Goal: Task Accomplishment & Management: Manage account settings

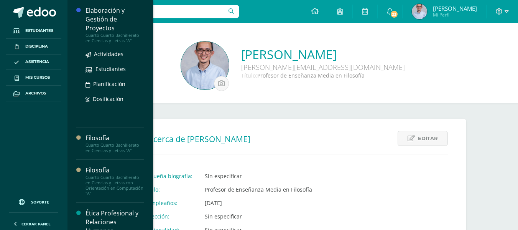
click at [112, 11] on div "Elaboración y Gestión de Proyectos" at bounding box center [114, 19] width 58 height 26
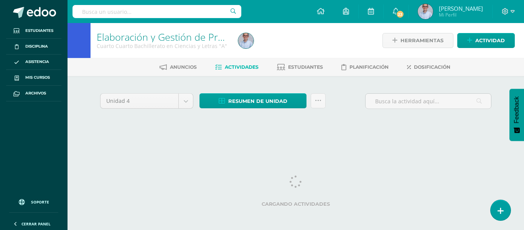
click at [391, 133] on div "Unidad 4 Unidad 1 Unidad 2 Unidad 3 Unidad 4 Resumen de unidad Descargar como H…" at bounding box center [296, 110] width 422 height 69
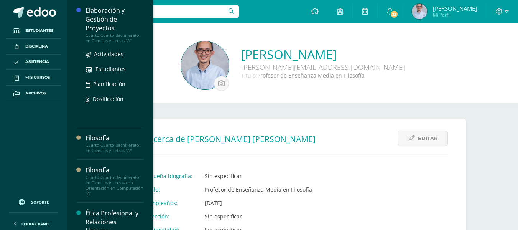
click at [107, 16] on div "Elaboración y Gestión de Proyectos" at bounding box center [114, 19] width 58 height 26
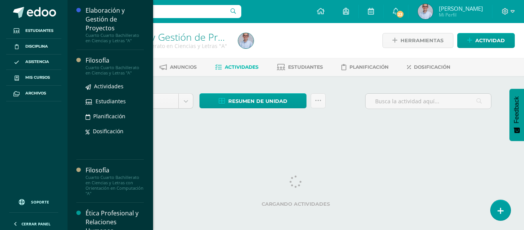
click at [105, 58] on div "Filosofía" at bounding box center [114, 60] width 58 height 9
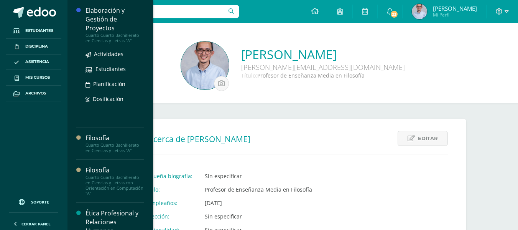
click at [121, 9] on div "Elaboración y Gestión de Proyectos" at bounding box center [114, 19] width 58 height 26
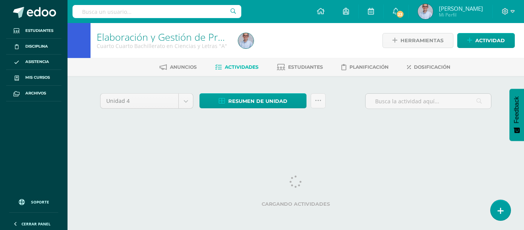
click at [332, 39] on div at bounding box center [307, 40] width 145 height 35
click at [458, 145] on html "Estudiantes Disciplina Asistencia Mis cursos Archivos Soporte Ayuda Reportar un…" at bounding box center [262, 72] width 524 height 145
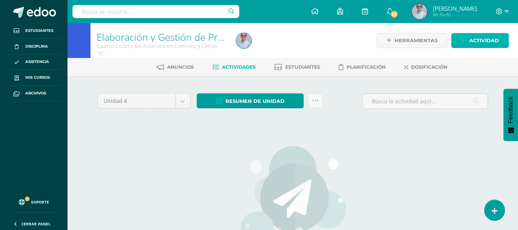
click at [489, 44] on span "Actividad" at bounding box center [484, 40] width 30 height 14
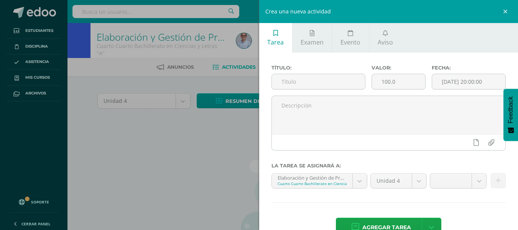
click at [187, 182] on div "Crea una nueva actividad Tarea Examen Evento Aviso Título: Valor: 100.0 Fecha: …" at bounding box center [259, 115] width 518 height 230
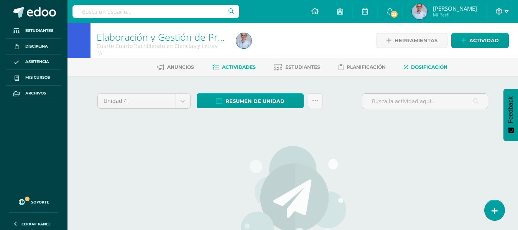
click at [431, 64] on span "Dosificación" at bounding box center [429, 67] width 36 height 6
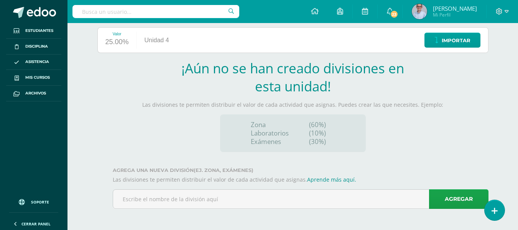
scroll to position [95, 0]
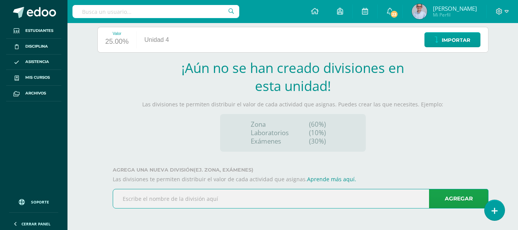
click at [159, 196] on input "text" at bounding box center [300, 198] width 375 height 19
type input "Actividades de zona 1"
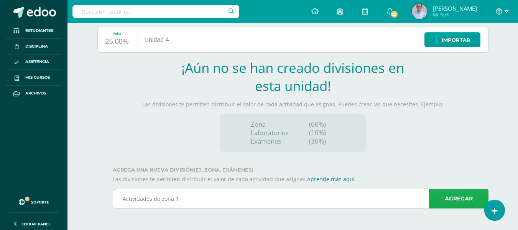
click at [442, 199] on link "Agregar" at bounding box center [458, 199] width 59 height 20
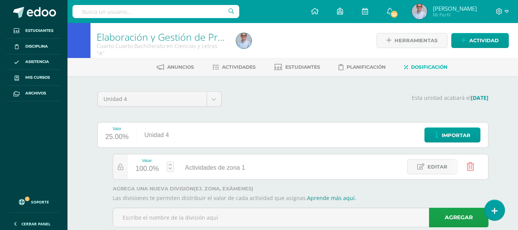
scroll to position [19, 0]
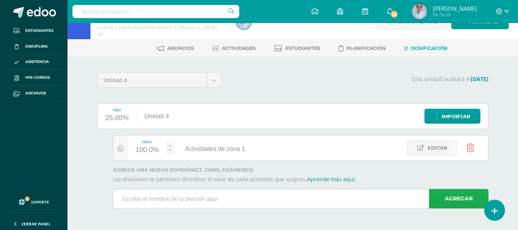
click at [463, 191] on link "Agregar" at bounding box center [458, 199] width 59 height 20
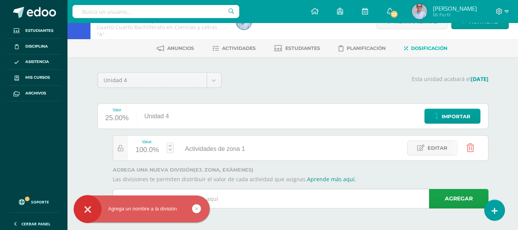
click at [279, 194] on input "text" at bounding box center [300, 198] width 375 height 19
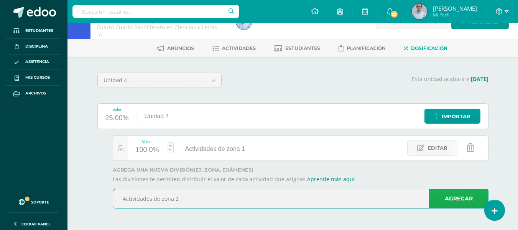
type input "Actividades de zona 2"
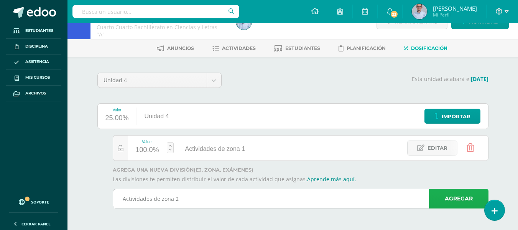
click at [466, 196] on link "Agregar" at bounding box center [458, 199] width 59 height 20
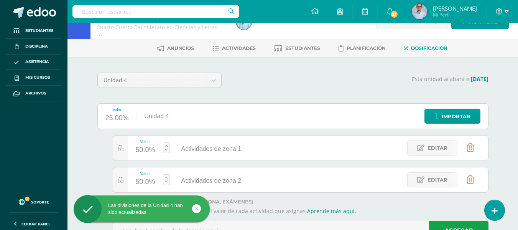
scroll to position [51, 0]
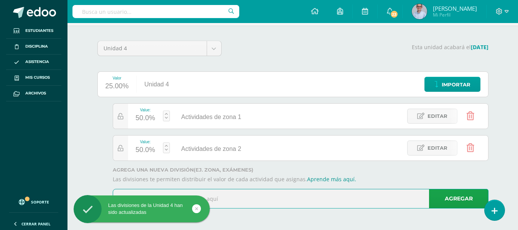
click at [283, 198] on input "text" at bounding box center [300, 198] width 375 height 19
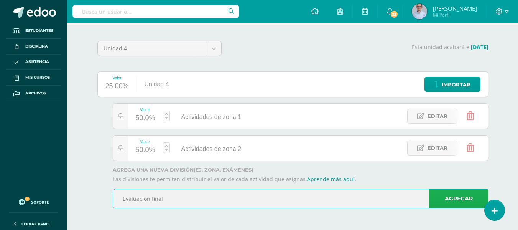
type input "Evaluación final"
click at [430, 200] on link "Agregar" at bounding box center [458, 199] width 59 height 20
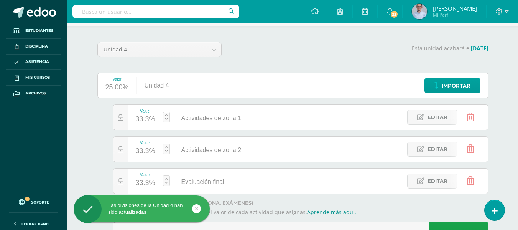
scroll to position [0, 0]
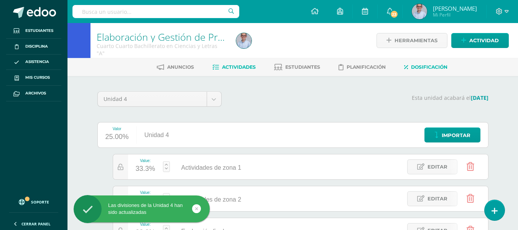
click at [245, 66] on span "Actividades" at bounding box center [239, 67] width 34 height 6
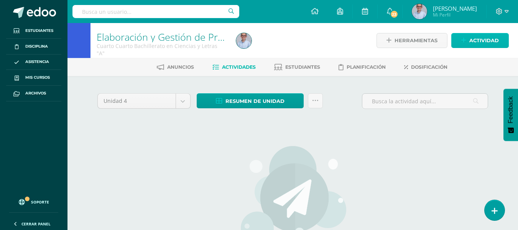
click at [484, 40] on span "Actividad" at bounding box center [484, 40] width 30 height 14
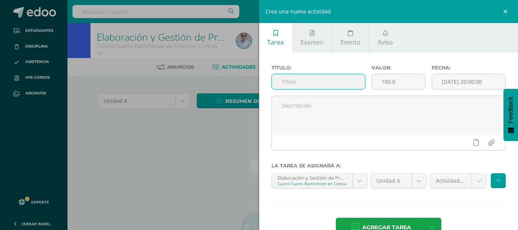
click at [323, 82] on input "text" at bounding box center [318, 81] width 93 height 15
click at [291, 86] on input "text" at bounding box center [318, 81] width 93 height 15
type input "Ejercicio pág. 104"
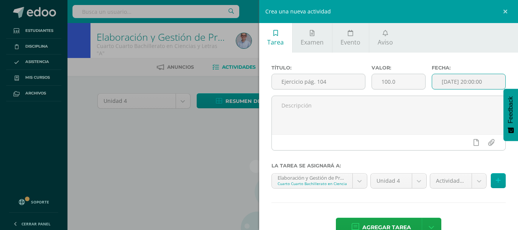
click at [474, 76] on input "[DATE] 20:00:00" at bounding box center [468, 81] width 73 height 15
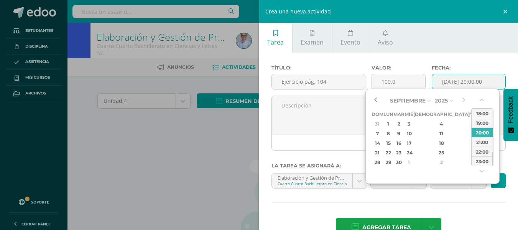
click at [379, 99] on button "button" at bounding box center [375, 101] width 8 height 12
click at [403, 143] on div "16" at bounding box center [398, 142] width 9 height 9
type input "2025-09-16 20:00"
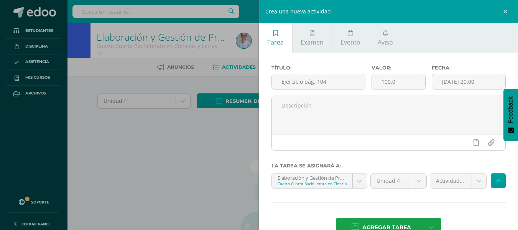
click at [470, 195] on div "Título: Ejercicio pág. 104 Valor: 100.0 Fecha: 2025-09-16 20:00 La tarea se asi…" at bounding box center [388, 152] width 259 height 198
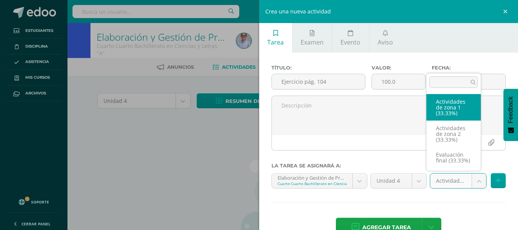
click at [470, 180] on body "Estudiantes Disciplina Asistencia Mis cursos Archivos Soporte Ayuda Reportar un…" at bounding box center [259, 165] width 518 height 331
select select "130646"
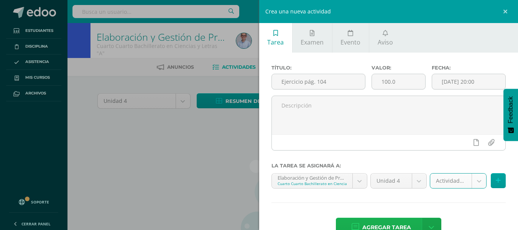
click at [376, 219] on span "Agregar tarea" at bounding box center [386, 227] width 49 height 19
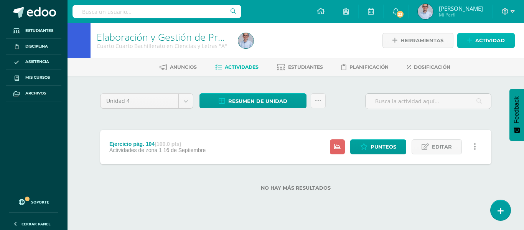
click at [485, 43] on span "Actividad" at bounding box center [490, 40] width 30 height 14
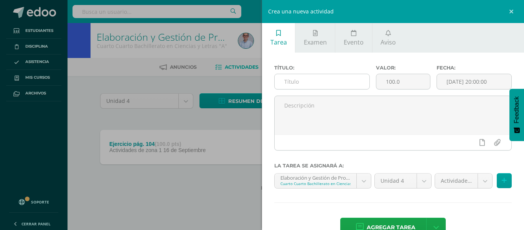
click at [318, 84] on input "text" at bounding box center [321, 81] width 95 height 15
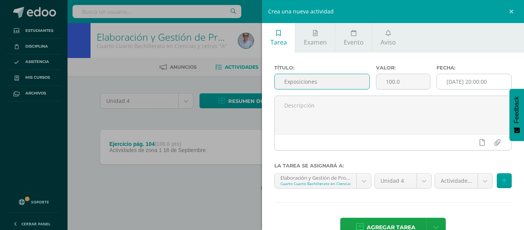
type input "Exposiciones"
click at [454, 87] on input "[DATE] 20:00:00" at bounding box center [474, 81] width 74 height 15
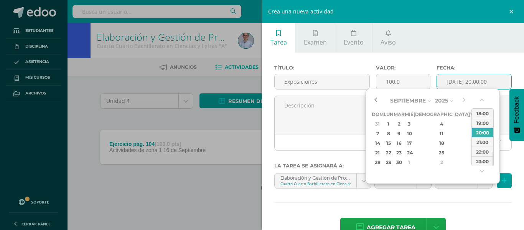
click at [377, 103] on button "button" at bounding box center [375, 101] width 8 height 12
click at [403, 135] on div "9" at bounding box center [398, 133] width 9 height 9
type input "[DATE] 20:00"
click at [483, 136] on div "20:00" at bounding box center [482, 132] width 21 height 10
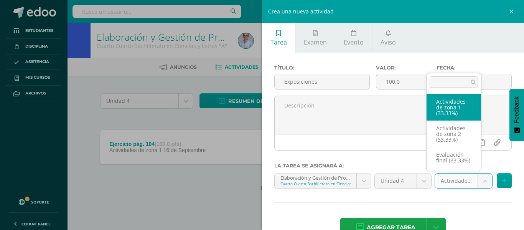
click at [459, 182] on body "Tarea asignada exitosamente Estudiantes Disciplina Asistencia Mis cursos Archiv…" at bounding box center [262, 107] width 524 height 215
select select "130646"
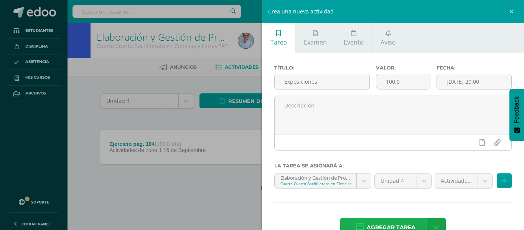
click at [386, 222] on span "Agregar tarea" at bounding box center [390, 227] width 49 height 19
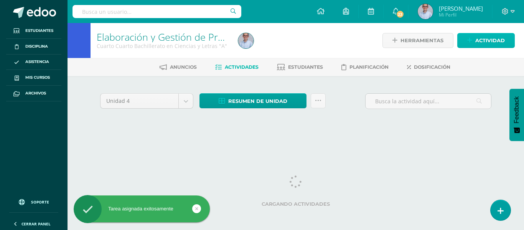
click at [481, 40] on span "Actividad" at bounding box center [490, 40] width 30 height 14
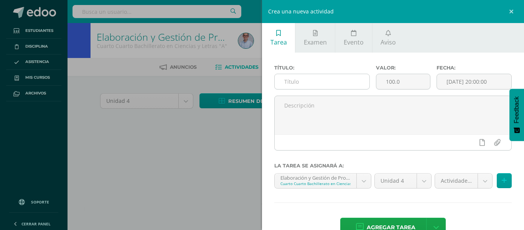
click at [328, 80] on input "text" at bounding box center [321, 81] width 95 height 15
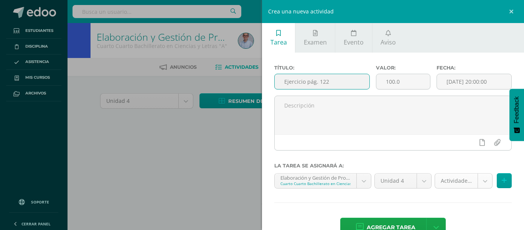
type input "Ejercicio pág. 122"
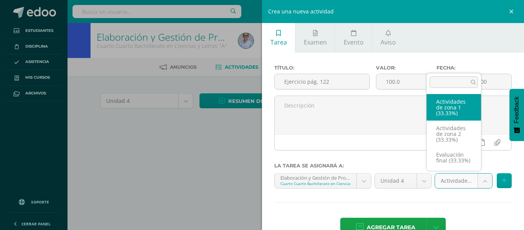
click at [477, 145] on body "Tarea asignada exitosamente Estudiantes Disciplina Asistencia Mis cursos Archiv…" at bounding box center [262, 72] width 524 height 145
select select "130646"
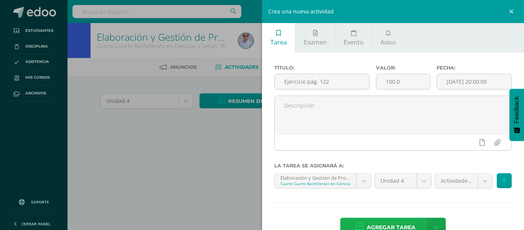
click at [386, 227] on span "Agregar tarea" at bounding box center [390, 227] width 49 height 19
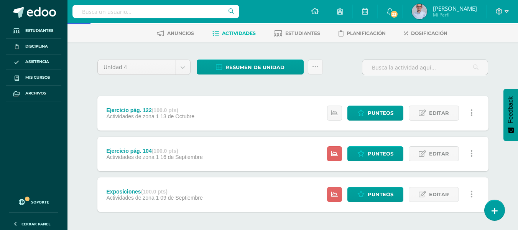
scroll to position [18, 0]
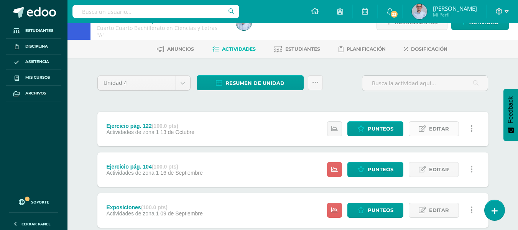
click at [432, 129] on span "Editar" at bounding box center [439, 129] width 20 height 14
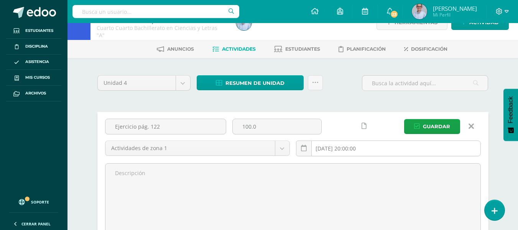
click at [363, 154] on input "[DATE] 20:00:00" at bounding box center [388, 148] width 184 height 15
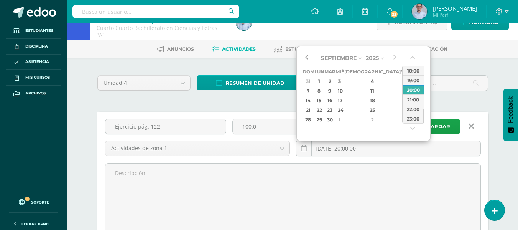
click at [307, 53] on button "button" at bounding box center [306, 58] width 8 height 12
click at [334, 118] on div "30" at bounding box center [329, 119] width 9 height 9
type input "2025-09-30 20:00"
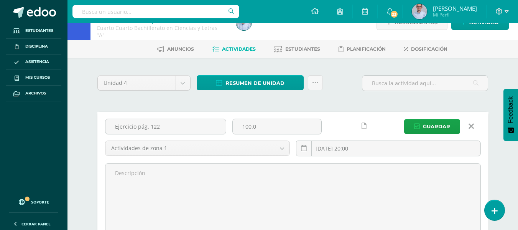
click at [463, 107] on div "Unidad 4 Unidad 1 Unidad 2 Unidad 3 Unidad 4 Resumen de unidad Descargar como H…" at bounding box center [292, 222] width 397 height 299
click at [444, 121] on span "Guardar" at bounding box center [436, 126] width 27 height 14
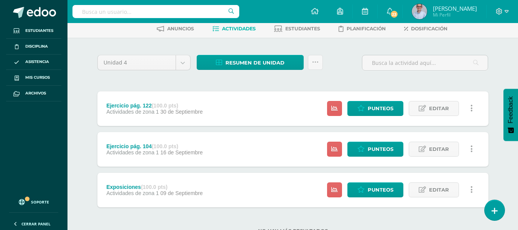
scroll to position [8, 0]
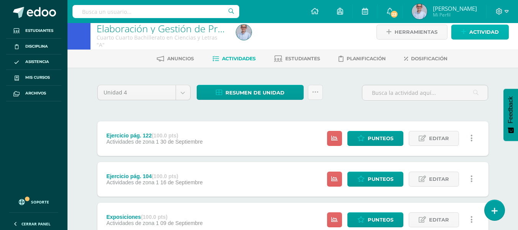
click at [480, 31] on span "Actividad" at bounding box center [484, 32] width 30 height 14
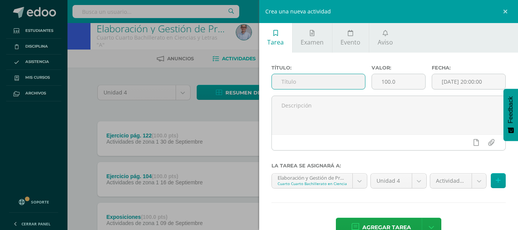
click at [290, 86] on input "text" at bounding box center [318, 81] width 93 height 15
type input "Participación de clase"
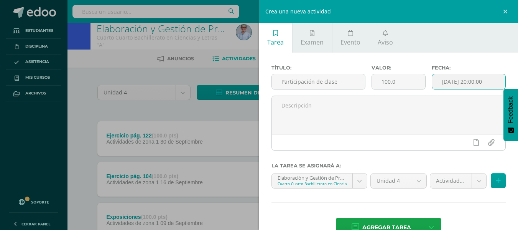
click at [462, 85] on input "[DATE] 20:00:00" at bounding box center [468, 81] width 73 height 15
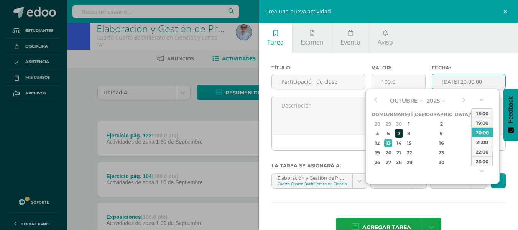
click at [403, 133] on div "7" at bounding box center [398, 133] width 9 height 9
type input "2025-10-07 20:00"
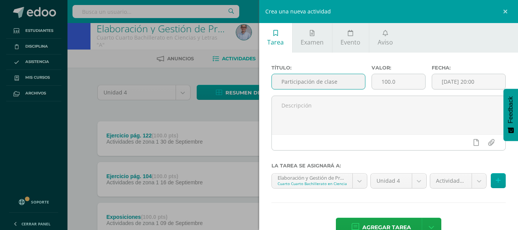
click at [320, 83] on input "Participación de clase" at bounding box center [318, 81] width 93 height 15
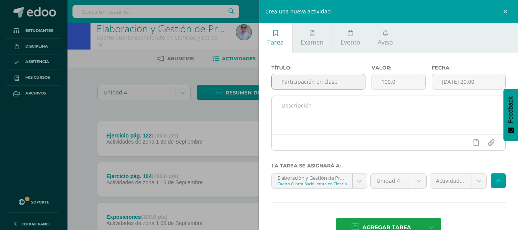
type input "Participación en clase"
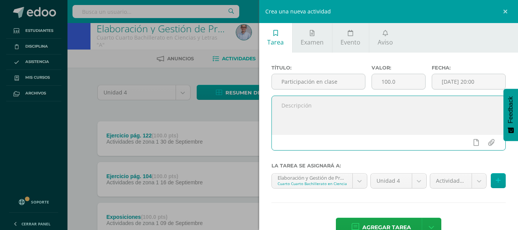
click at [376, 117] on textarea at bounding box center [389, 115] width 234 height 38
click at [472, 185] on body "La tarea Ejercicio pág. 122 fue editada exitosamente. Estudiantes Disciplina As…" at bounding box center [259, 140] width 518 height 296
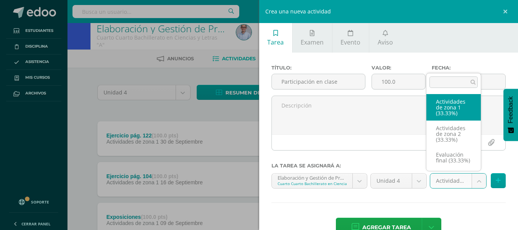
select select "130646"
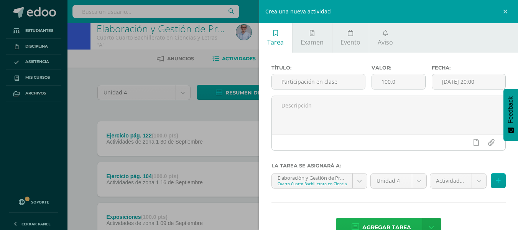
click at [380, 225] on span "Agregar tarea" at bounding box center [386, 227] width 49 height 19
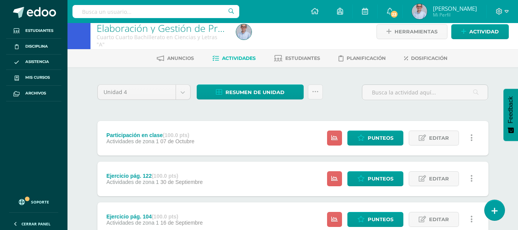
scroll to position [8, 0]
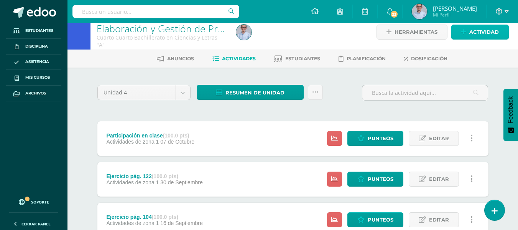
click at [478, 28] on span "Actividad" at bounding box center [484, 32] width 30 height 14
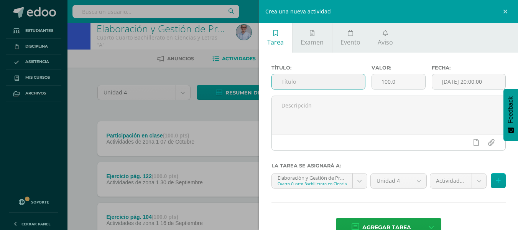
click at [309, 77] on input "text" at bounding box center [318, 81] width 93 height 15
type input "I"
type input "Investigación"
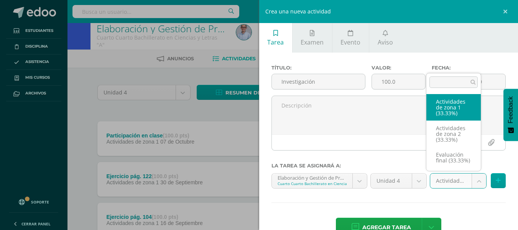
click at [476, 178] on body "Tarea asignada exitosamente Estudiantes Disciplina Asistencia Mis cursos Archiv…" at bounding box center [259, 160] width 518 height 337
select select "130646"
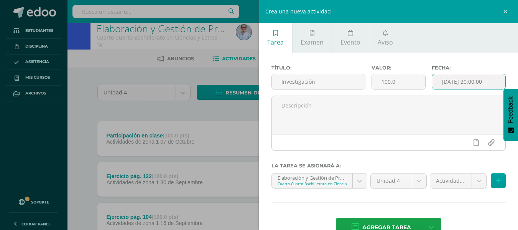
click at [467, 88] on input "[DATE] 20:00:00" at bounding box center [468, 81] width 73 height 15
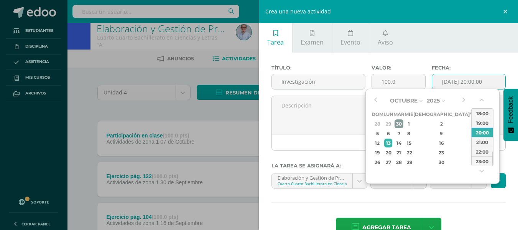
click at [403, 125] on div "30" at bounding box center [398, 123] width 9 height 9
type input "2025-09-30 20:00"
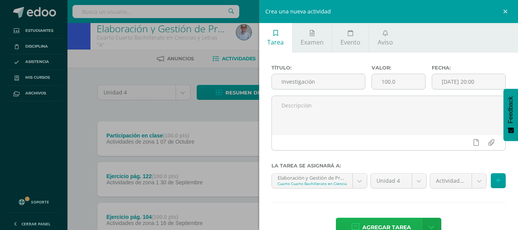
click at [384, 222] on span "Agregar tarea" at bounding box center [386, 227] width 49 height 19
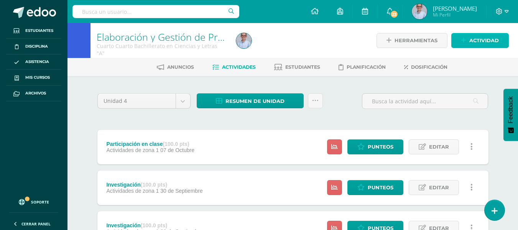
click at [482, 41] on span "Actividad" at bounding box center [484, 40] width 30 height 14
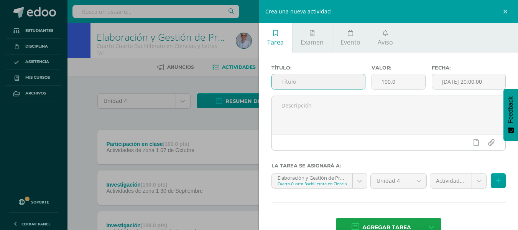
click at [301, 81] on input "text" at bounding box center [318, 81] width 93 height 15
type input "Ficha de trabajo final"
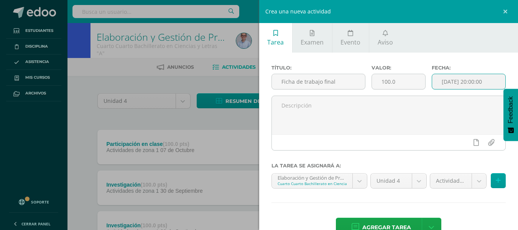
click at [463, 82] on input "[DATE] 20:00:00" at bounding box center [468, 81] width 73 height 15
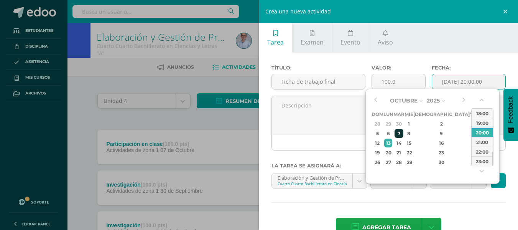
click at [402, 135] on div "7" at bounding box center [398, 133] width 9 height 9
type input "2025-10-07 20:00"
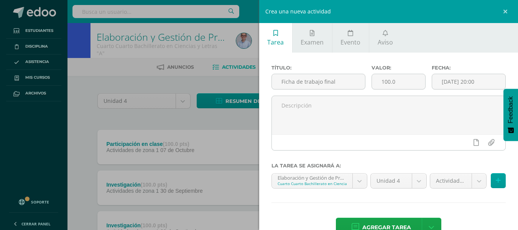
click at [443, 212] on div "Título: Ficha de trabajo final Valor: 100.0 Fecha: 2025-10-07 20:00 La tarea se…" at bounding box center [388, 152] width 259 height 198
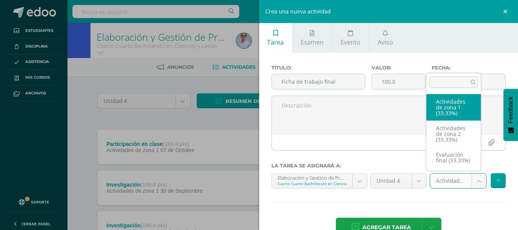
click at [468, 179] on body "Tarea asignada exitosamente Estudiantes Disciplina Asistencia Mis cursos Archiv…" at bounding box center [259, 209] width 518 height 418
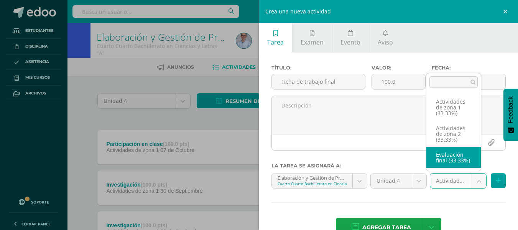
select select "130648"
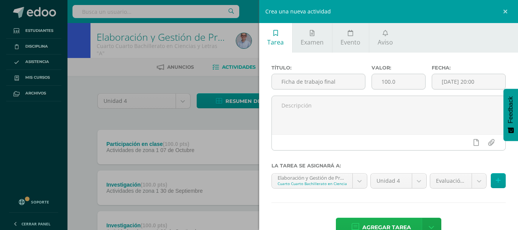
click at [383, 219] on span "Agregar tarea" at bounding box center [386, 227] width 49 height 19
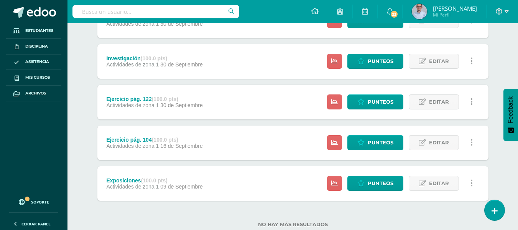
scroll to position [208, 0]
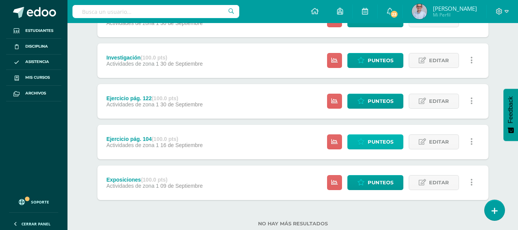
click at [383, 143] on span "Punteos" at bounding box center [381, 142] width 26 height 14
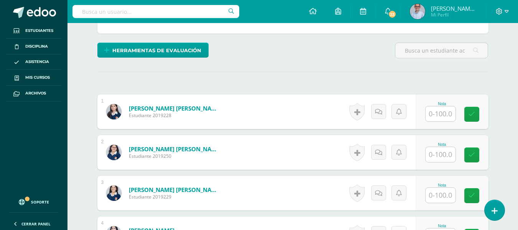
scroll to position [173, 0]
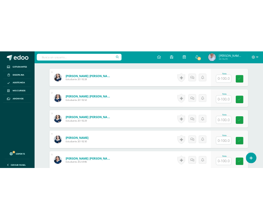
scroll to position [235, 0]
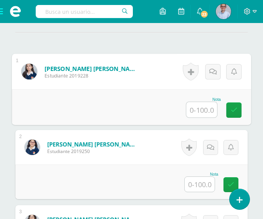
click at [203, 104] on input "text" at bounding box center [201, 109] width 31 height 15
type input "92"
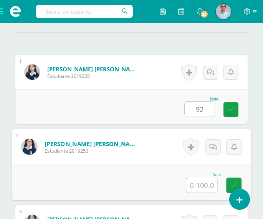
click at [202, 190] on input "text" at bounding box center [201, 184] width 31 height 15
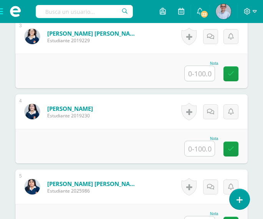
scroll to position [430, 0]
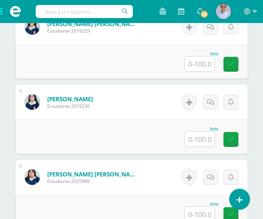
type input "90"
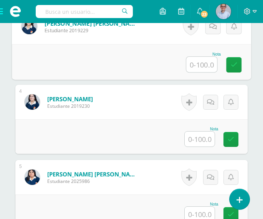
click at [205, 62] on input "text" at bounding box center [201, 64] width 31 height 15
type input "100"
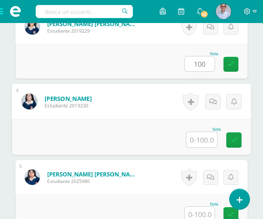
click at [202, 137] on input "text" at bounding box center [201, 139] width 31 height 15
type input "100"
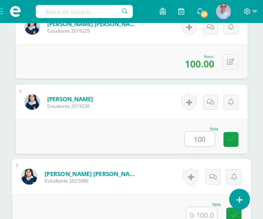
click at [198, 212] on input "text" at bounding box center [201, 214] width 31 height 15
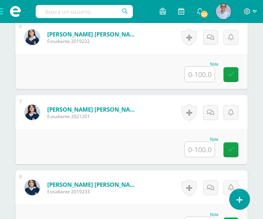
scroll to position [650, 0]
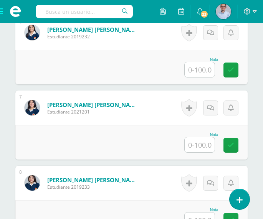
type input "85"
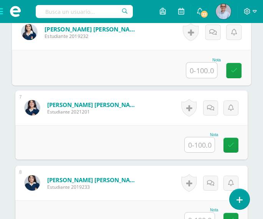
click at [205, 68] on input "text" at bounding box center [201, 69] width 31 height 15
type input "95"
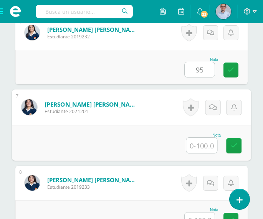
click at [204, 144] on input "text" at bounding box center [201, 145] width 31 height 15
type input "100"
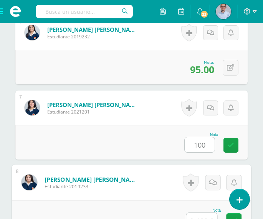
click at [204, 215] on input "text" at bounding box center [201, 220] width 31 height 15
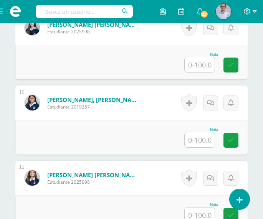
scroll to position [890, 0]
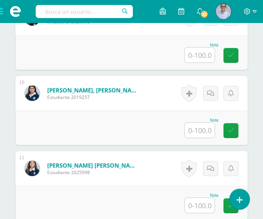
type input "85"
click at [207, 56] on input "text" at bounding box center [201, 55] width 31 height 15
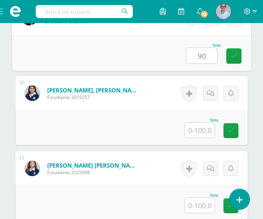
type input "90"
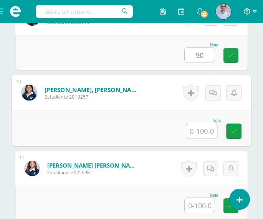
click at [200, 134] on input "text" at bounding box center [201, 130] width 31 height 15
type input "90"
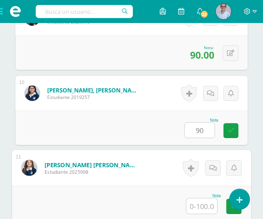
click at [200, 203] on input "text" at bounding box center [201, 205] width 31 height 15
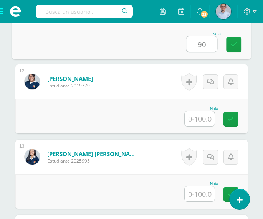
scroll to position [1071, 0]
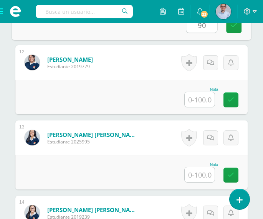
type input "90"
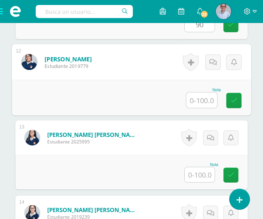
click at [202, 99] on input "text" at bounding box center [201, 99] width 31 height 15
type input "95"
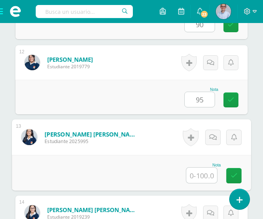
click at [200, 173] on input "text" at bounding box center [201, 175] width 31 height 15
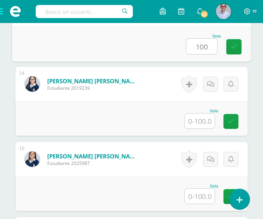
scroll to position [1209, 0]
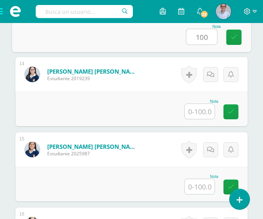
type input "100"
click at [202, 108] on input "text" at bounding box center [199, 111] width 30 height 15
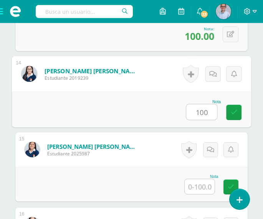
type input "100"
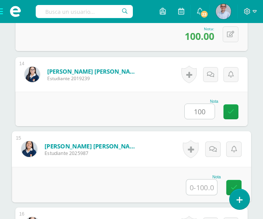
click at [196, 192] on input "text" at bounding box center [201, 186] width 31 height 15
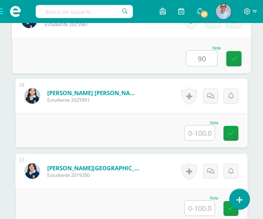
scroll to position [1343, 0]
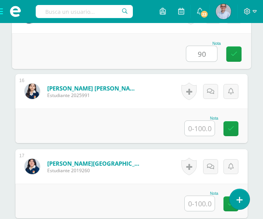
type input "90"
click at [199, 130] on input "text" at bounding box center [199, 128] width 30 height 15
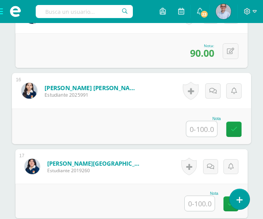
click at [200, 130] on input "text" at bounding box center [201, 128] width 31 height 15
type input "100"
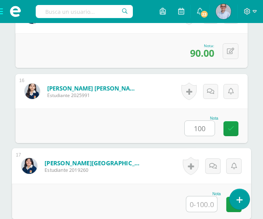
click at [197, 202] on input "text" at bounding box center [201, 203] width 31 height 15
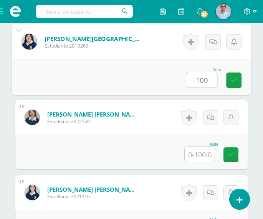
scroll to position [1472, 0]
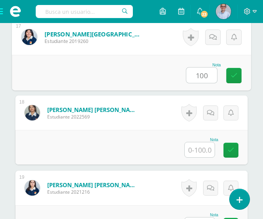
type input "100"
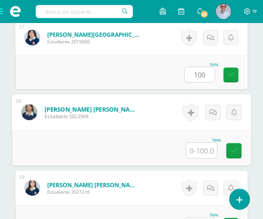
click at [197, 151] on input "text" at bounding box center [201, 150] width 31 height 15
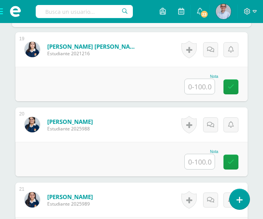
scroll to position [1638, 0]
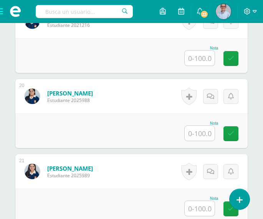
type input "100"
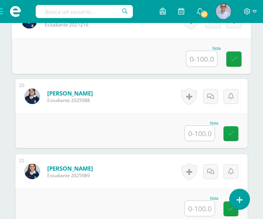
click at [204, 59] on input "text" at bounding box center [201, 58] width 31 height 15
type input "90"
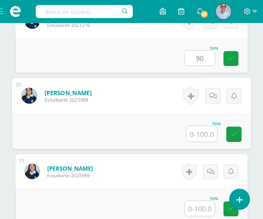
click at [204, 134] on input "text" at bounding box center [201, 133] width 31 height 15
type input "100"
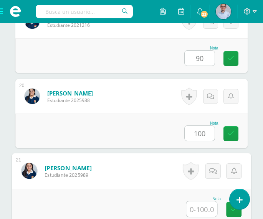
click at [205, 210] on input "text" at bounding box center [201, 208] width 31 height 15
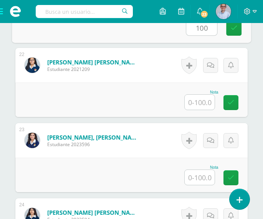
scroll to position [1839, 0]
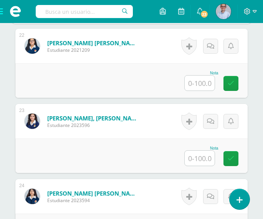
type input "100"
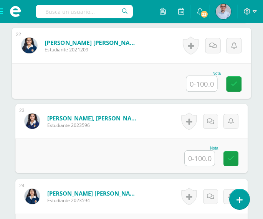
click at [202, 84] on input "text" at bounding box center [201, 83] width 31 height 15
type input "95"
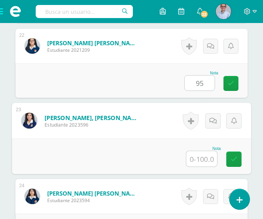
click at [199, 161] on input "text" at bounding box center [201, 158] width 31 height 15
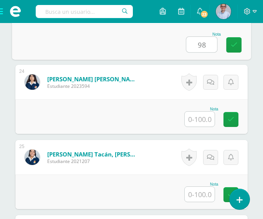
scroll to position [1967, 0]
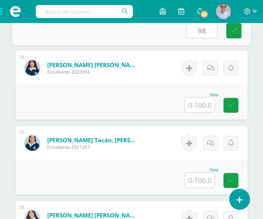
type input "98"
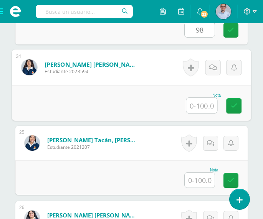
click at [201, 108] on input "text" at bounding box center [201, 105] width 31 height 15
type input "85"
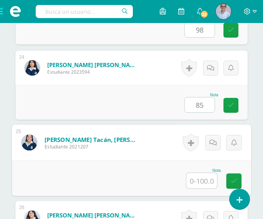
click at [202, 173] on input "text" at bounding box center [201, 180] width 31 height 15
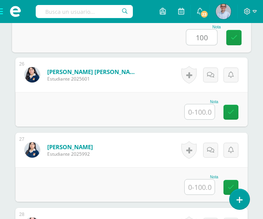
scroll to position [2125, 0]
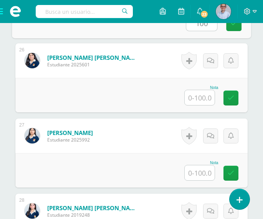
type input "100"
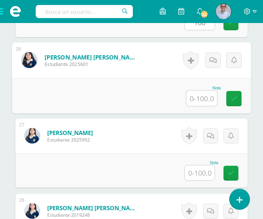
click at [194, 98] on input "text" at bounding box center [201, 97] width 31 height 15
type input "100"
click at [205, 175] on input "text" at bounding box center [199, 172] width 30 height 15
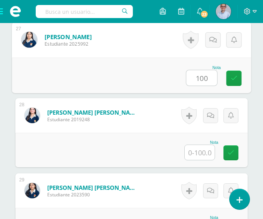
scroll to position [2230, 0]
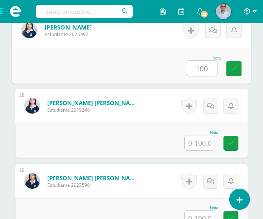
type input "100"
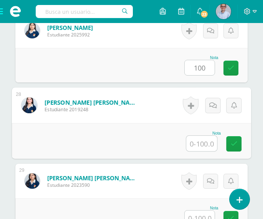
click at [202, 145] on input "text" at bounding box center [201, 143] width 31 height 15
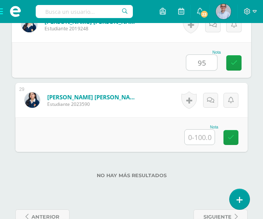
scroll to position [2315, 0]
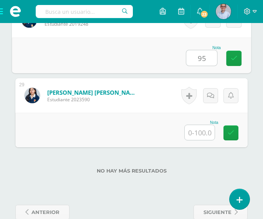
type input "95"
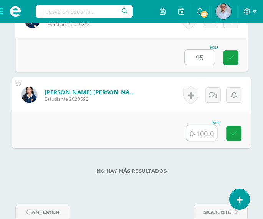
click at [206, 137] on input "text" at bounding box center [201, 132] width 31 height 15
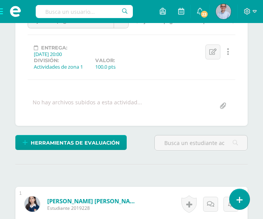
scroll to position [94, 0]
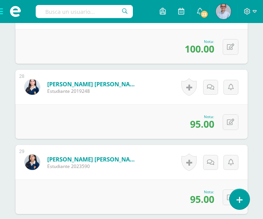
scroll to position [2306, 0]
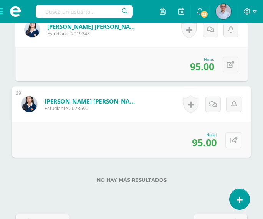
click at [229, 140] on button at bounding box center [233, 140] width 16 height 16
type input "85"
click at [213, 144] on icon at bounding box center [212, 142] width 7 height 7
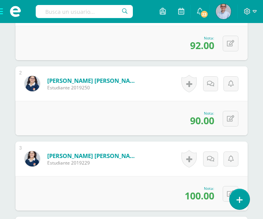
scroll to position [99, 0]
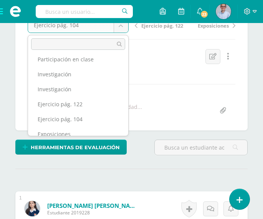
scroll to position [28, 0]
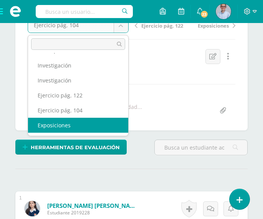
select select "/dashboard/teacher/grade-activity/130650/"
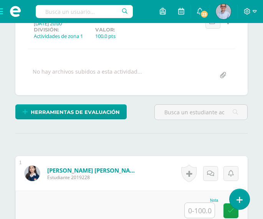
scroll to position [267, 0]
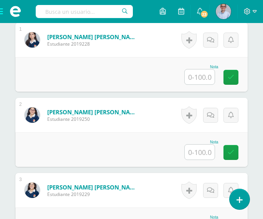
click at [198, 78] on input "text" at bounding box center [199, 76] width 30 height 15
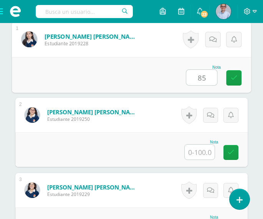
type input "85"
click at [199, 152] on input "text" at bounding box center [199, 152] width 30 height 15
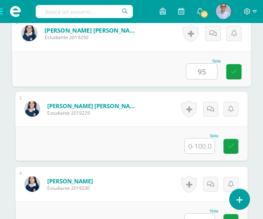
scroll to position [386, 0]
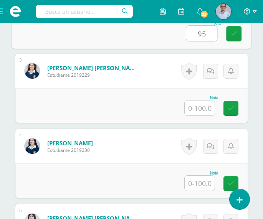
type input "95"
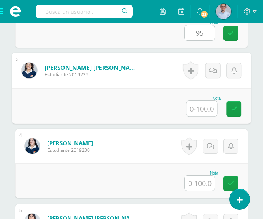
click at [202, 108] on input "text" at bounding box center [201, 108] width 31 height 15
type input "98"
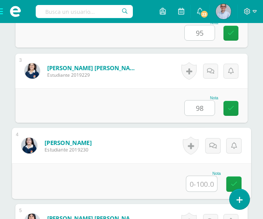
click at [203, 184] on input "text" at bounding box center [201, 183] width 31 height 15
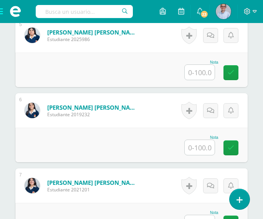
scroll to position [582, 0]
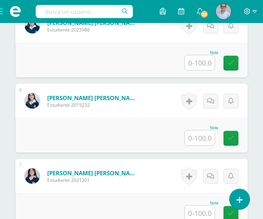
type input "100"
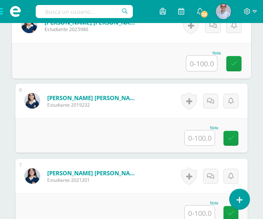
click at [206, 62] on input "text" at bounding box center [201, 63] width 31 height 15
type input "75"
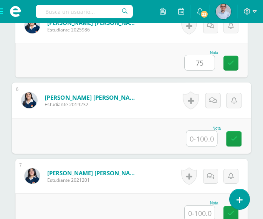
click at [205, 140] on input "text" at bounding box center [201, 138] width 31 height 15
type input "98"
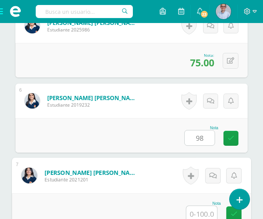
click at [204, 212] on input "text" at bounding box center [201, 213] width 31 height 15
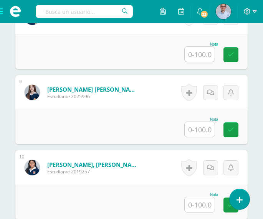
scroll to position [830, 0]
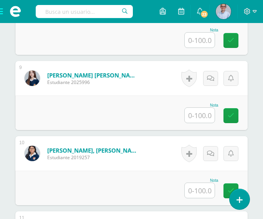
type input "100"
click at [199, 41] on input "text" at bounding box center [201, 40] width 31 height 15
type input "85"
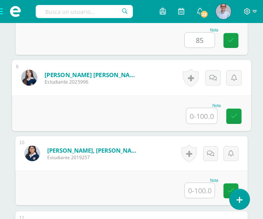
click at [197, 116] on input "text" at bounding box center [201, 115] width 31 height 15
type input "80"
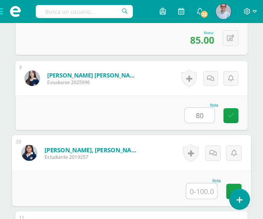
click at [200, 196] on input "text" at bounding box center [201, 190] width 31 height 15
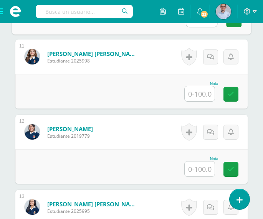
scroll to position [1006, 0]
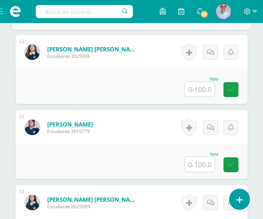
type input "95"
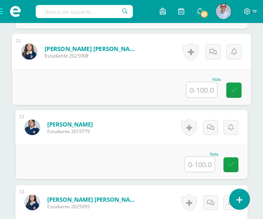
click at [200, 86] on input "text" at bounding box center [201, 89] width 31 height 15
type input "90"
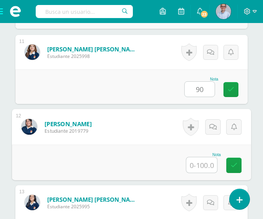
click at [201, 161] on input "text" at bounding box center [201, 164] width 31 height 15
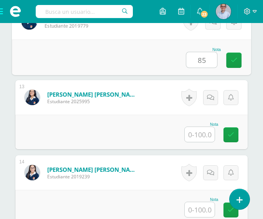
scroll to position [1121, 0]
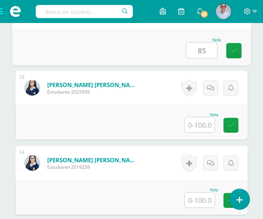
type input "85"
click at [197, 123] on input "text" at bounding box center [199, 124] width 30 height 15
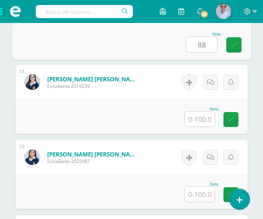
scroll to position [1211, 0]
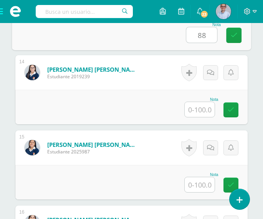
type input "88"
click at [199, 111] on input "text" at bounding box center [199, 109] width 30 height 15
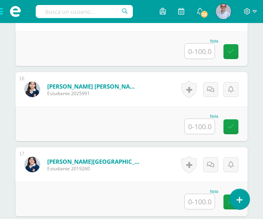
scroll to position [1350, 0]
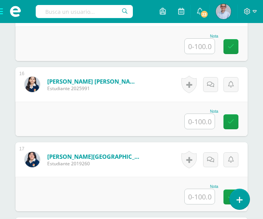
type input "100"
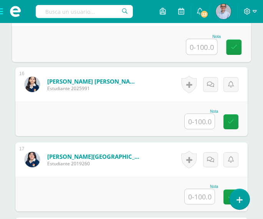
click at [202, 47] on input "text" at bounding box center [201, 46] width 31 height 15
type input "100"
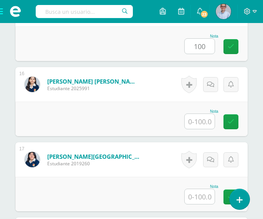
click at [205, 121] on input "text" at bounding box center [199, 121] width 30 height 15
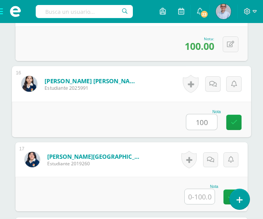
type input "100"
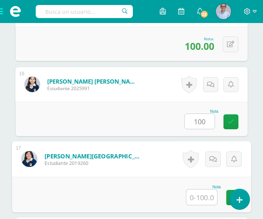
click at [196, 197] on input "text" at bounding box center [201, 196] width 31 height 15
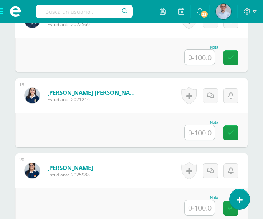
scroll to position [1579, 0]
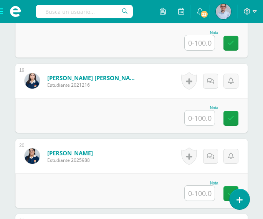
type input "80"
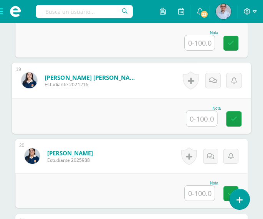
click at [197, 116] on input "text" at bounding box center [201, 118] width 31 height 15
type input "90"
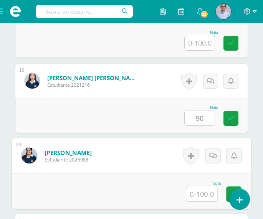
click at [201, 192] on input "text" at bounding box center [201, 193] width 31 height 15
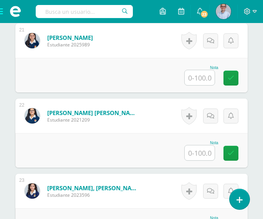
scroll to position [1774, 0]
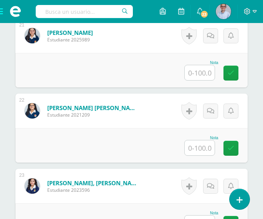
type input "98"
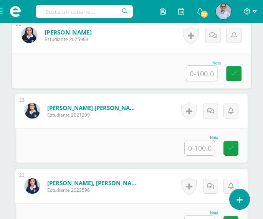
click at [199, 73] on input "text" at bounding box center [201, 73] width 31 height 15
type input "9"
type input "100"
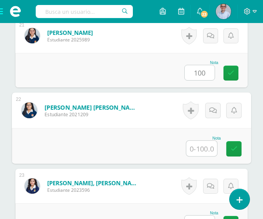
click at [200, 146] on input "text" at bounding box center [201, 148] width 31 height 15
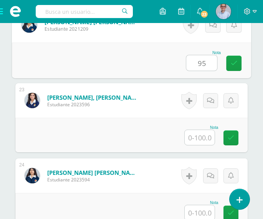
scroll to position [1907, 0]
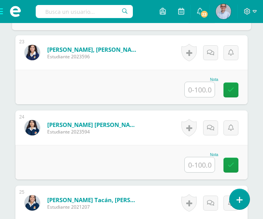
type input "95"
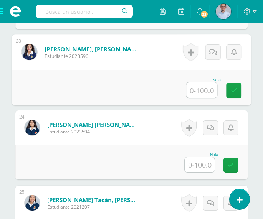
click at [197, 92] on input "text" at bounding box center [201, 89] width 31 height 15
type input "95"
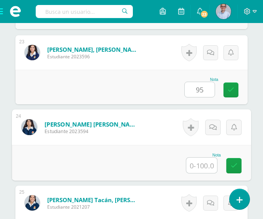
click at [202, 168] on input "text" at bounding box center [201, 165] width 31 height 15
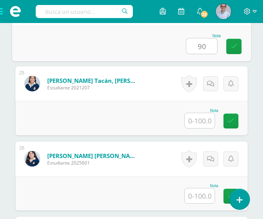
scroll to position [2031, 0]
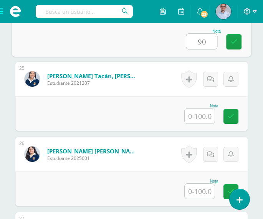
type input "90"
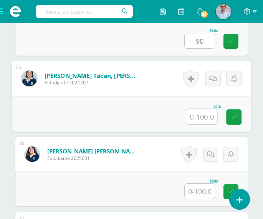
click at [198, 120] on input "text" at bounding box center [201, 116] width 31 height 15
type input "80"
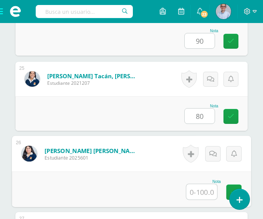
click at [199, 192] on input "text" at bounding box center [201, 191] width 31 height 15
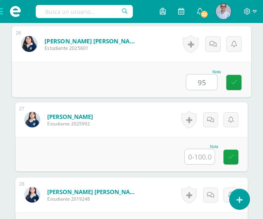
scroll to position [2146, 0]
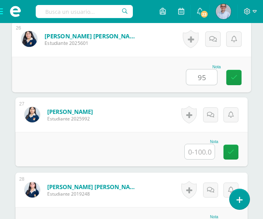
type input "95"
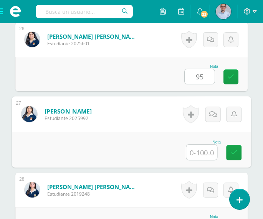
click at [201, 153] on input "text" at bounding box center [201, 152] width 31 height 15
type input "90"
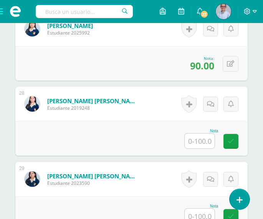
scroll to position [2251, 0]
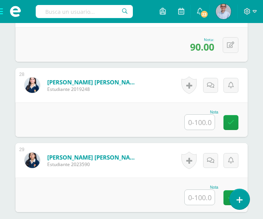
click at [199, 120] on input "text" at bounding box center [199, 122] width 30 height 15
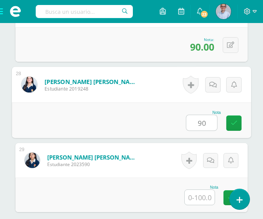
type input "90"
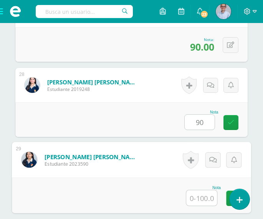
click at [201, 200] on input "text" at bounding box center [201, 197] width 31 height 15
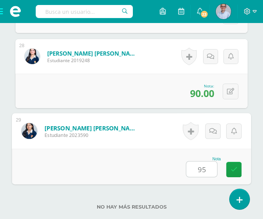
scroll to position [2289, 0]
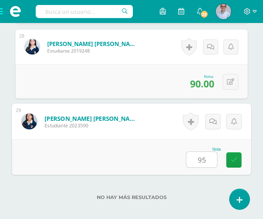
type input "95"
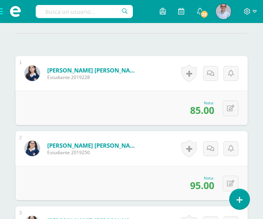
scroll to position [24, 0]
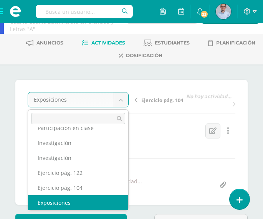
scroll to position [18, 0]
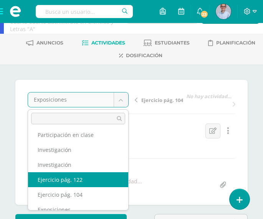
select select "/dashboard/teacher/grade-activity/130651/"
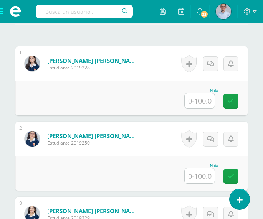
scroll to position [253, 0]
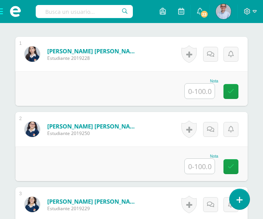
click at [198, 92] on input "text" at bounding box center [199, 91] width 30 height 15
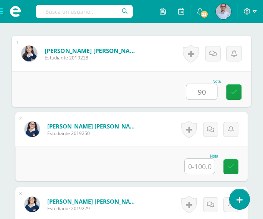
type input "90"
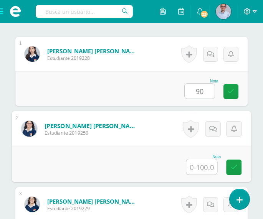
click at [205, 165] on input "text" at bounding box center [201, 166] width 31 height 15
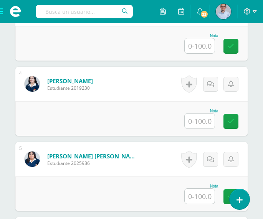
scroll to position [453, 0]
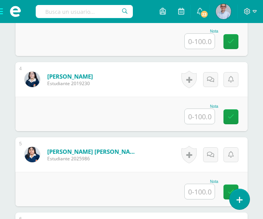
type input "95"
click at [208, 39] on input "text" at bounding box center [201, 41] width 31 height 15
type input "100"
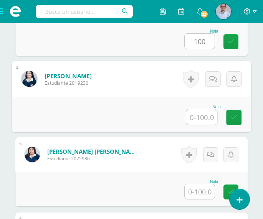
click at [201, 113] on input "text" at bounding box center [201, 116] width 31 height 15
type input "100"
click at [204, 197] on input "text" at bounding box center [199, 191] width 30 height 15
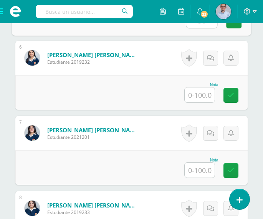
scroll to position [634, 0]
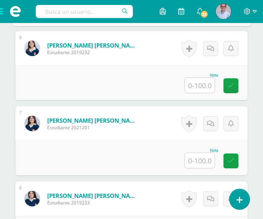
type input "50"
click at [202, 87] on input "text" at bounding box center [199, 85] width 30 height 15
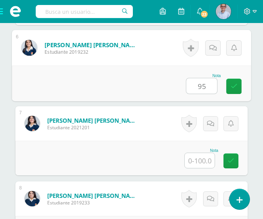
type input "95"
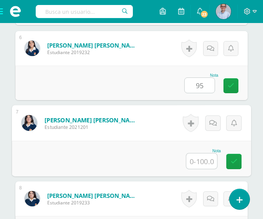
click at [201, 160] on input "text" at bounding box center [201, 160] width 31 height 15
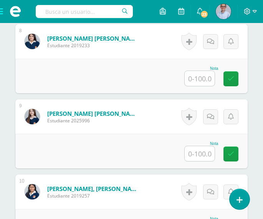
scroll to position [797, 0]
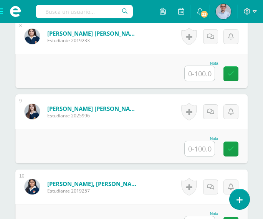
type input "100"
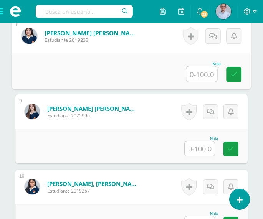
click at [200, 74] on input "text" at bounding box center [201, 73] width 31 height 15
type input "80"
click at [194, 152] on input "text" at bounding box center [199, 148] width 30 height 15
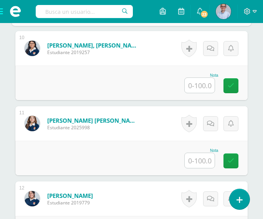
scroll to position [949, 0]
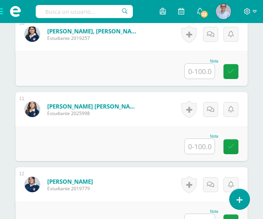
type input "95"
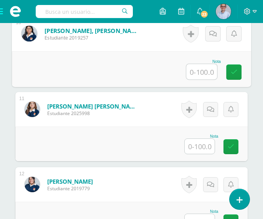
click at [198, 71] on input "text" at bounding box center [201, 71] width 31 height 15
type input "95"
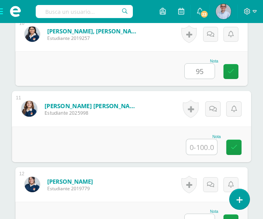
click at [199, 150] on input "text" at bounding box center [201, 146] width 31 height 15
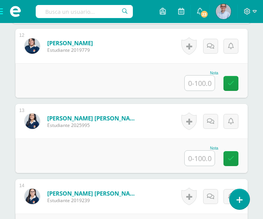
scroll to position [1092, 0]
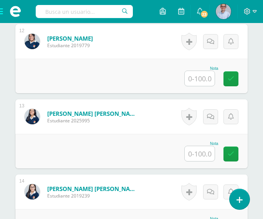
type input "80"
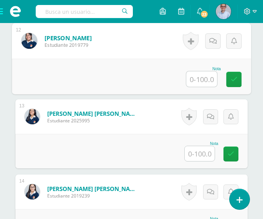
click at [194, 75] on input "text" at bounding box center [201, 78] width 31 height 15
type input "70"
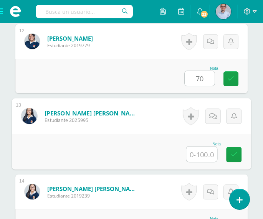
click at [202, 153] on input "text" at bounding box center [201, 153] width 31 height 15
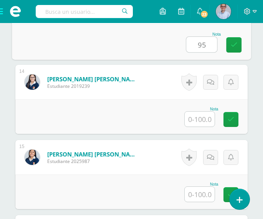
scroll to position [1231, 0]
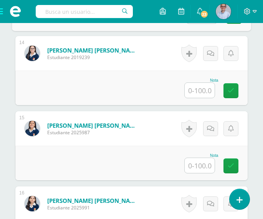
type input "95"
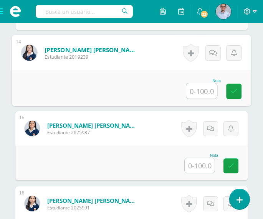
click at [209, 91] on input "text" at bounding box center [201, 90] width 31 height 15
type input "95"
click at [207, 170] on input "text" at bounding box center [199, 165] width 30 height 15
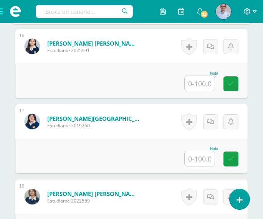
scroll to position [1393, 0]
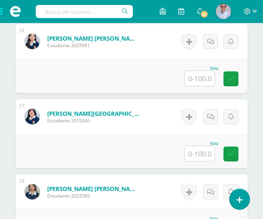
type input "95"
click at [201, 79] on input "text" at bounding box center [199, 78] width 30 height 15
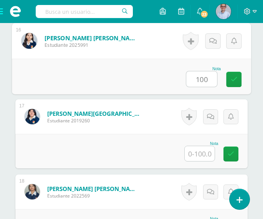
type input "100"
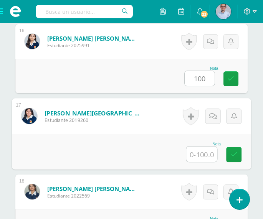
click at [194, 153] on input "text" at bounding box center [201, 153] width 31 height 15
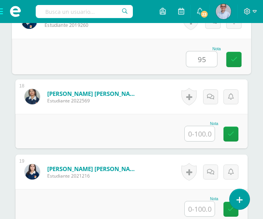
scroll to position [1502, 0]
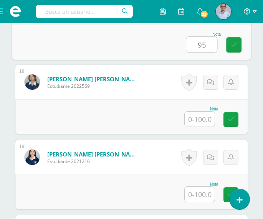
type input "95"
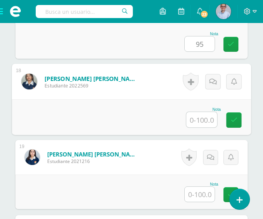
click at [199, 116] on input "text" at bounding box center [201, 119] width 31 height 15
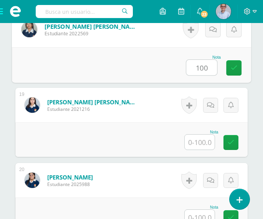
scroll to position [1559, 0]
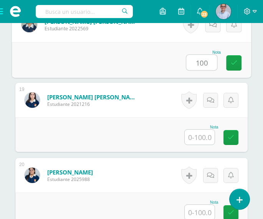
type input "100"
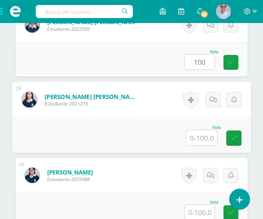
click at [196, 138] on input "text" at bounding box center [201, 137] width 31 height 15
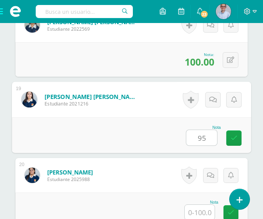
type input "95"
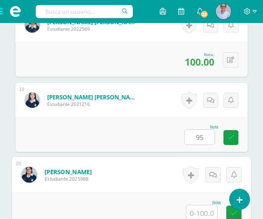
click at [202, 211] on input "text" at bounding box center [201, 212] width 31 height 15
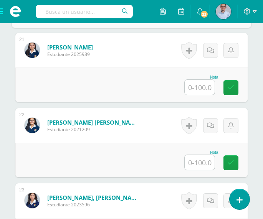
scroll to position [1765, 0]
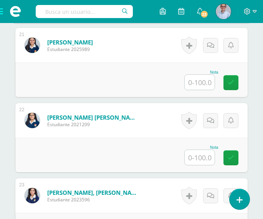
type input "95"
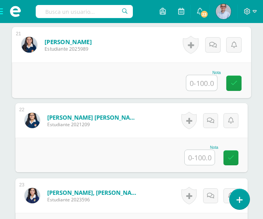
click at [202, 85] on input "text" at bounding box center [201, 82] width 31 height 15
type input "100"
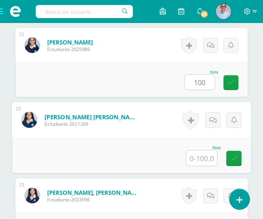
click at [201, 161] on input "text" at bounding box center [201, 157] width 31 height 15
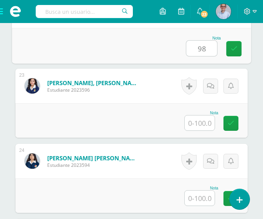
scroll to position [1907, 0]
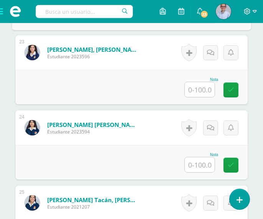
type input "98"
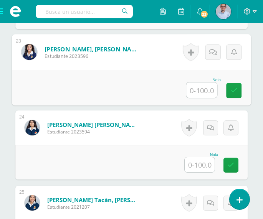
click at [200, 86] on input "text" at bounding box center [201, 89] width 31 height 15
type input "95"
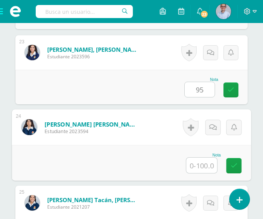
click at [202, 165] on input "text" at bounding box center [201, 165] width 31 height 15
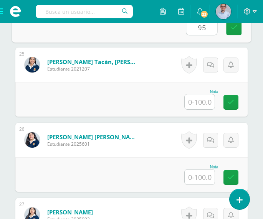
scroll to position [2050, 0]
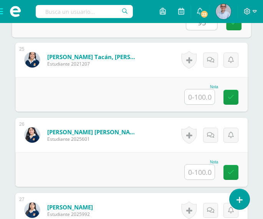
type input "95"
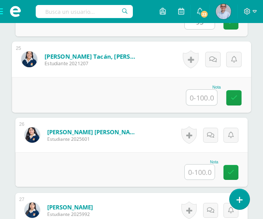
click at [201, 100] on input "text" at bounding box center [201, 97] width 31 height 15
type input "100"
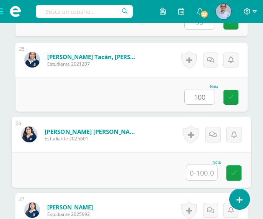
click at [199, 175] on input "text" at bounding box center [201, 172] width 31 height 15
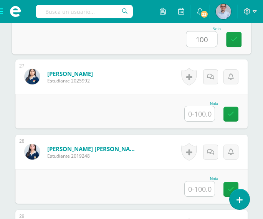
scroll to position [2198, 0]
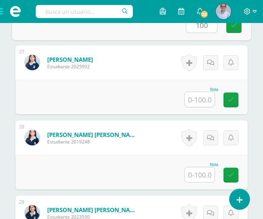
type input "100"
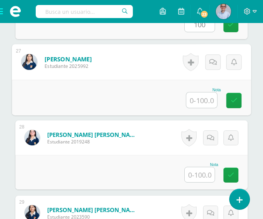
click at [197, 97] on input "text" at bounding box center [201, 99] width 31 height 15
type input "100"
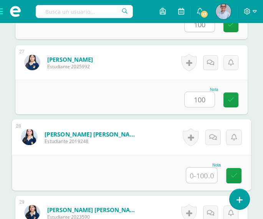
click at [206, 177] on input "text" at bounding box center [201, 175] width 31 height 15
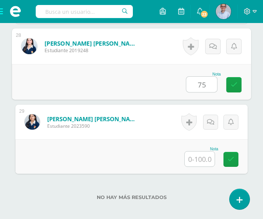
scroll to position [2294, 0]
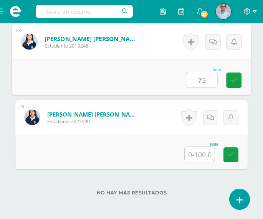
type input "75"
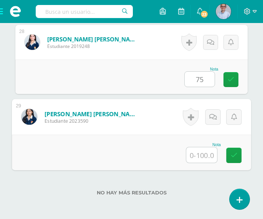
click at [201, 157] on input "text" at bounding box center [201, 154] width 31 height 15
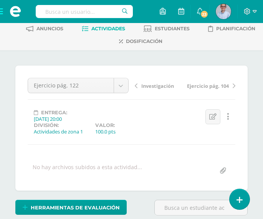
scroll to position [34, 0]
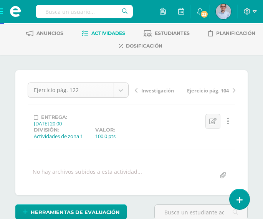
type input "100"
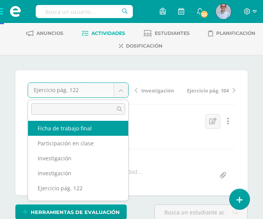
select select "/dashboard/teacher/grade-activity/130655/"
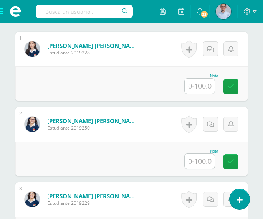
scroll to position [267, 0]
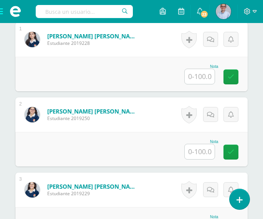
click at [196, 82] on input "text" at bounding box center [199, 76] width 30 height 15
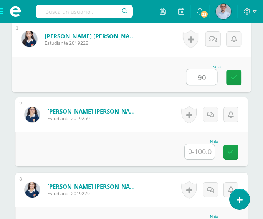
type input "90"
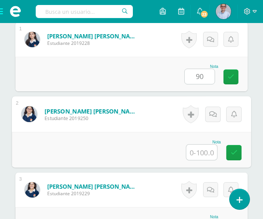
click at [199, 153] on input "text" at bounding box center [201, 152] width 31 height 15
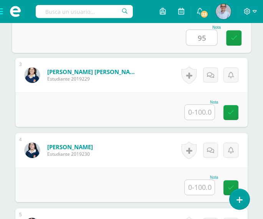
scroll to position [391, 0]
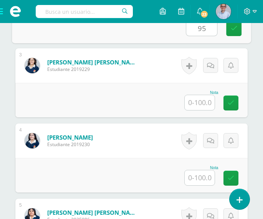
type input "95"
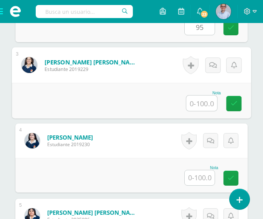
click at [203, 102] on input "text" at bounding box center [201, 102] width 31 height 15
type input "95"
click at [199, 181] on input "text" at bounding box center [199, 177] width 30 height 15
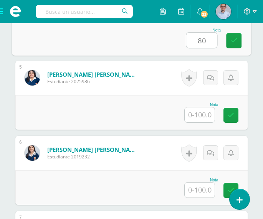
scroll to position [534, 0]
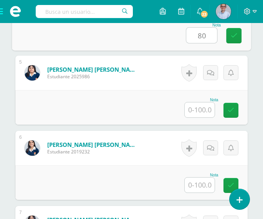
type input "80"
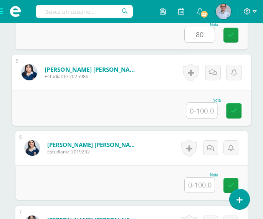
click at [209, 106] on input "text" at bounding box center [201, 110] width 31 height 15
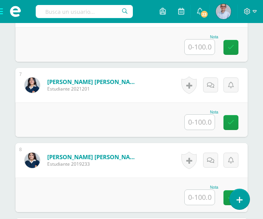
scroll to position [677, 0]
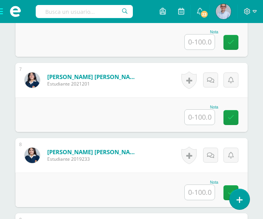
type input "85"
click at [206, 46] on input "text" at bounding box center [201, 42] width 31 height 15
type input "88"
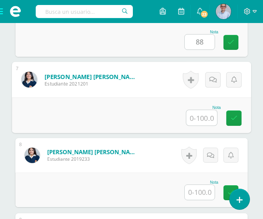
click at [204, 117] on input "text" at bounding box center [201, 117] width 31 height 15
type input "100"
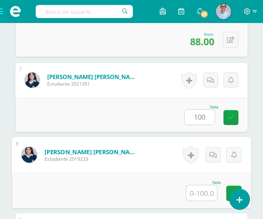
click at [206, 195] on input "text" at bounding box center [201, 192] width 31 height 15
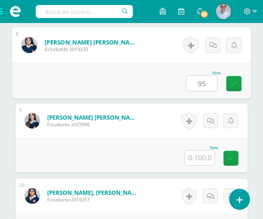
scroll to position [792, 0]
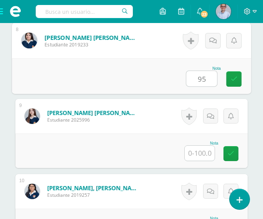
type input "95"
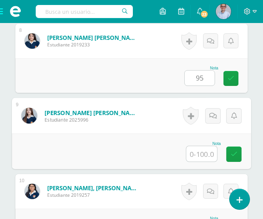
click at [203, 158] on input "text" at bounding box center [201, 153] width 31 height 15
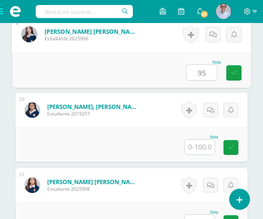
scroll to position [877, 0]
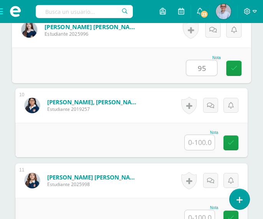
type input "95"
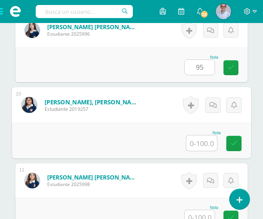
click at [201, 144] on input "text" at bounding box center [201, 142] width 31 height 15
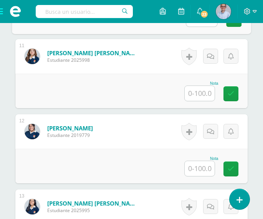
scroll to position [1011, 0]
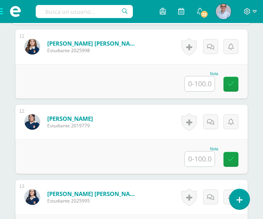
type input "95"
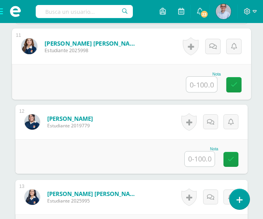
click at [205, 85] on input "text" at bounding box center [201, 84] width 31 height 15
type input "95"
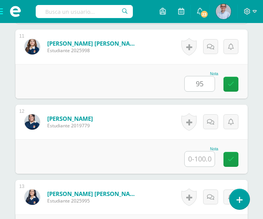
click at [200, 160] on input "text" at bounding box center [199, 158] width 30 height 15
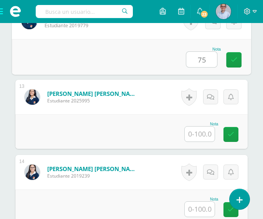
scroll to position [1121, 0]
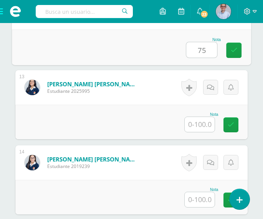
type input "75"
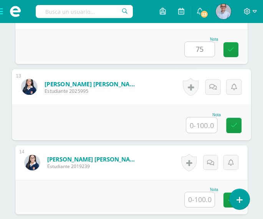
click at [205, 127] on input "text" at bounding box center [201, 124] width 31 height 15
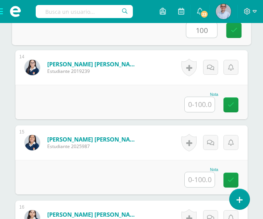
scroll to position [1226, 0]
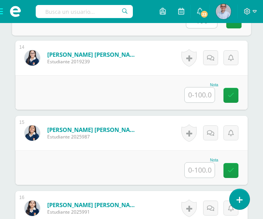
type input "100"
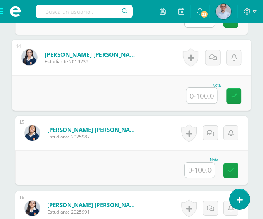
click at [200, 96] on input "text" at bounding box center [201, 95] width 31 height 15
type input "100"
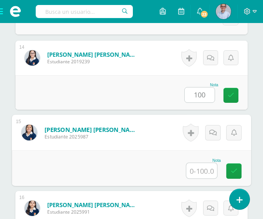
click at [202, 170] on input "text" at bounding box center [201, 170] width 31 height 15
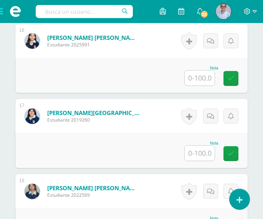
scroll to position [1397, 0]
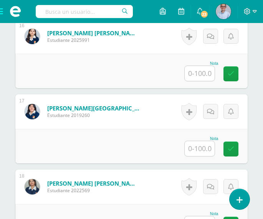
type input "100"
click at [205, 74] on input "text" at bounding box center [199, 73] width 30 height 15
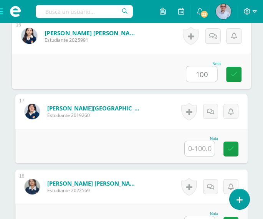
type input "100"
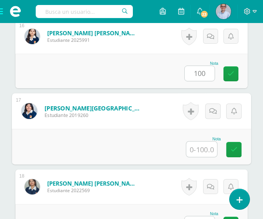
click at [210, 152] on input "text" at bounding box center [201, 148] width 31 height 15
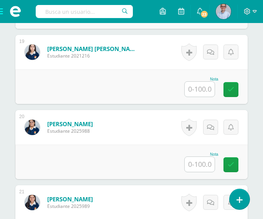
scroll to position [1612, 0]
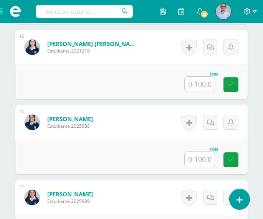
type input "90"
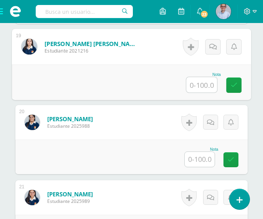
click at [199, 85] on input "text" at bounding box center [201, 84] width 31 height 15
type input "100"
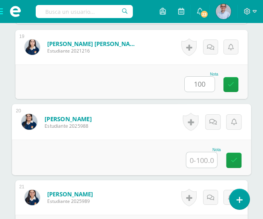
click at [201, 161] on input "text" at bounding box center [201, 159] width 31 height 15
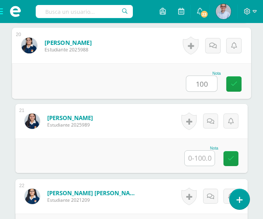
scroll to position [1736, 0]
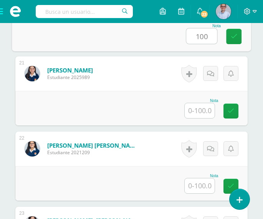
type input "100"
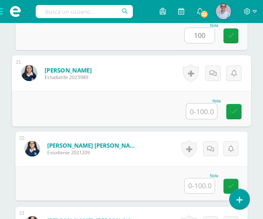
click at [199, 114] on input "text" at bounding box center [201, 111] width 31 height 15
type input "100"
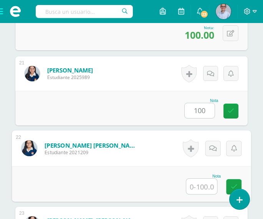
click at [204, 183] on input "text" at bounding box center [201, 186] width 31 height 15
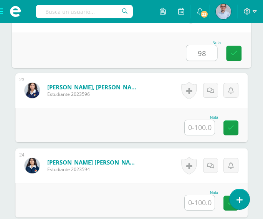
scroll to position [1879, 0]
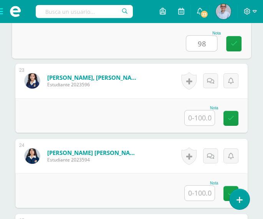
type input "98"
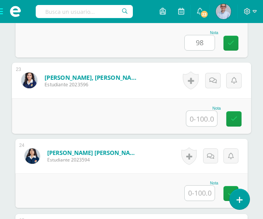
click at [201, 117] on input "text" at bounding box center [201, 118] width 31 height 15
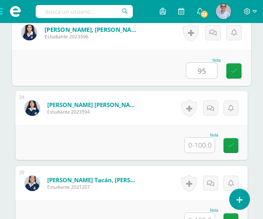
scroll to position [1931, 0]
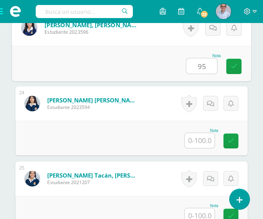
type input "95"
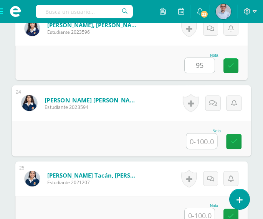
click at [199, 140] on input "text" at bounding box center [201, 140] width 31 height 15
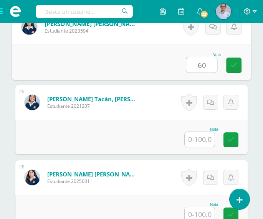
scroll to position [2012, 0]
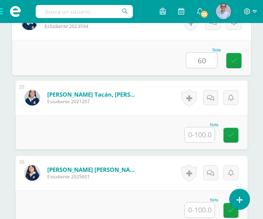
type input "60"
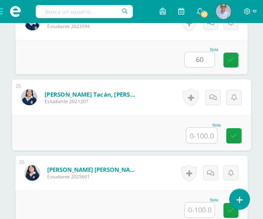
click at [200, 134] on input "text" at bounding box center [201, 135] width 31 height 15
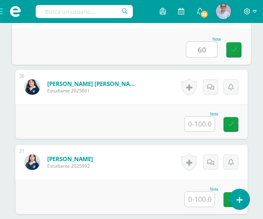
scroll to position [2103, 0]
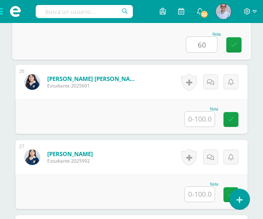
type input "60"
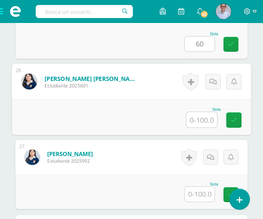
click at [194, 117] on input "text" at bounding box center [201, 119] width 31 height 15
type input "75"
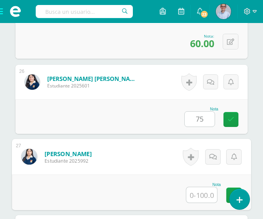
click at [195, 189] on input "text" at bounding box center [201, 194] width 31 height 15
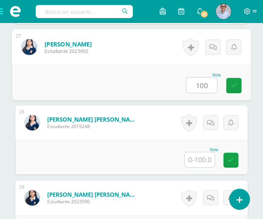
scroll to position [2217, 0]
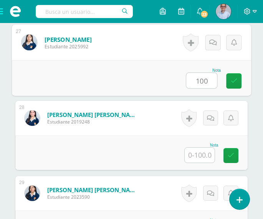
type input "100"
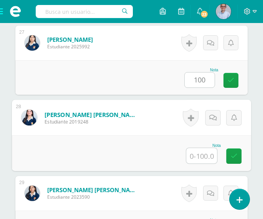
click at [199, 155] on input "text" at bounding box center [201, 155] width 31 height 15
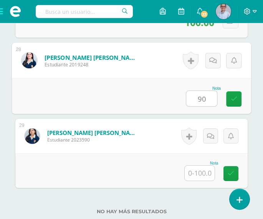
scroll to position [2308, 0]
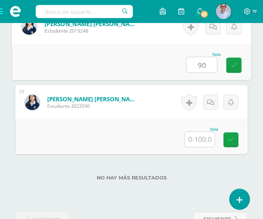
type input "90"
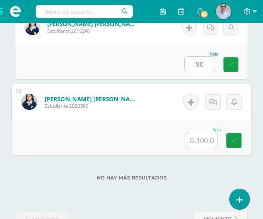
click at [203, 141] on input "text" at bounding box center [201, 139] width 31 height 15
type input "100"
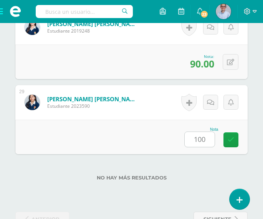
click at [206, 159] on div "No hay más resultados" at bounding box center [131, 172] width 232 height 36
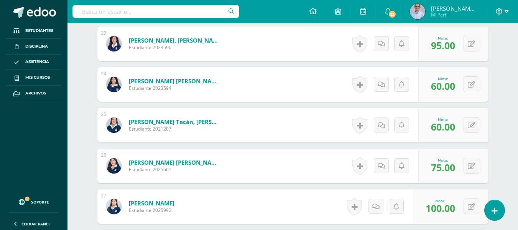
scroll to position [1131, 0]
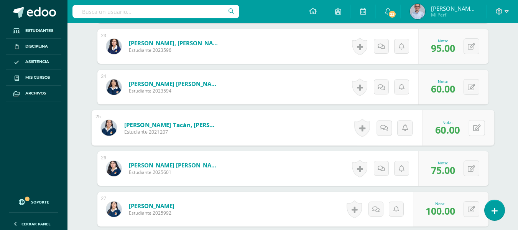
click at [262, 128] on icon at bounding box center [477, 127] width 8 height 7
type input "0"
click at [262, 128] on icon at bounding box center [456, 130] width 7 height 7
click at [262, 127] on icon at bounding box center [390, 127] width 8 height 7
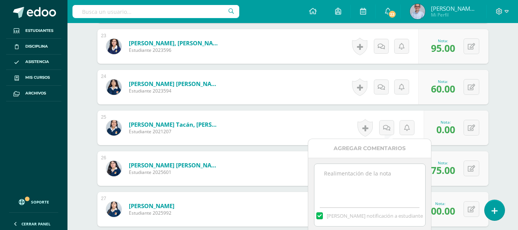
click at [262, 182] on textarea at bounding box center [369, 183] width 111 height 38
click at [262, 172] on textarea "No mandó evidencia del ejerficio final." at bounding box center [369, 183] width 111 height 38
click at [262, 181] on textarea "No mandó evidencia del ejercicio final." at bounding box center [369, 183] width 111 height 38
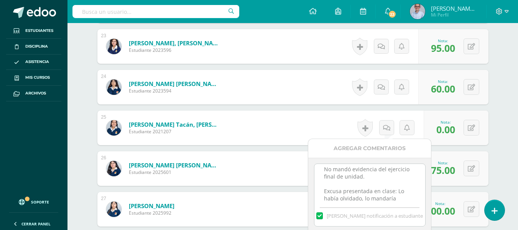
click at [262, 197] on textarea "No mandó evidencia del ejercicio final de unidad. Excusa presentada en clase: L…" at bounding box center [369, 183] width 111 height 38
click at [262, 199] on textarea "No mandó evidencia del ejercicio final de unidad. Excusa presentada en clase: L…" at bounding box center [369, 183] width 111 height 38
type textarea "No mandó evidencia del ejercicio final de unidad. Excusa presentada en clase: L…"
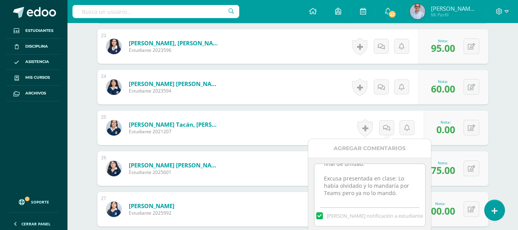
scroll to position [0, 0]
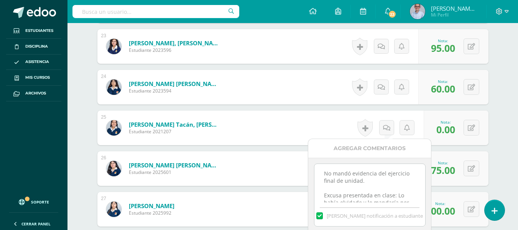
drag, startPoint x: 398, startPoint y: 199, endPoint x: 322, endPoint y: 151, distance: 89.4
click at [262, 151] on div "Agregar Comentarios No mandó evidencia del ejercicio final de unidad. Excusa pr…" at bounding box center [369, 200] width 123 height 123
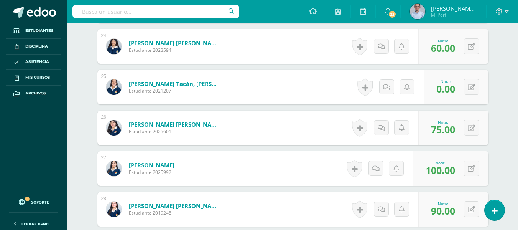
scroll to position [1177, 0]
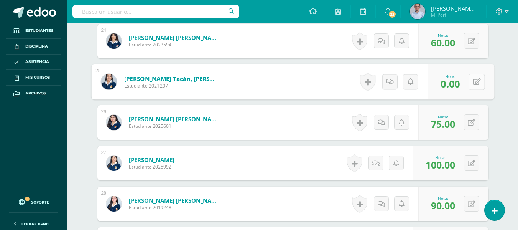
click at [262, 86] on button at bounding box center [476, 82] width 16 height 16
click at [262, 83] on link at bounding box center [456, 84] width 15 height 15
type input "30"
click at [262, 82] on div "Historial de actividad No hay historial para esta actividad" at bounding box center [362, 82] width 71 height 36
click at [262, 87] on link at bounding box center [383, 81] width 15 height 15
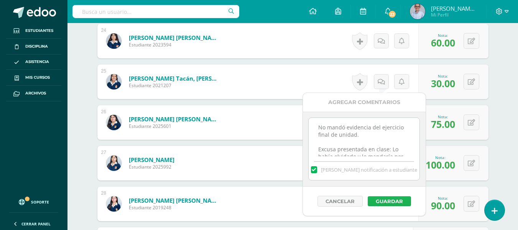
click at [262, 201] on button "Guardar" at bounding box center [389, 201] width 43 height 10
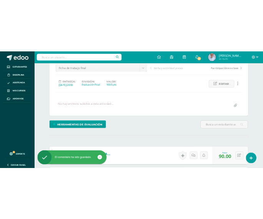
scroll to position [0, 0]
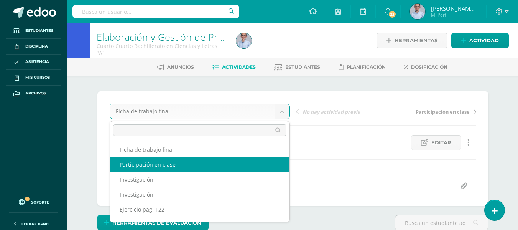
select select "/dashboard/teacher/grade-activity/130652/"
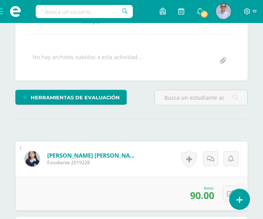
scroll to position [157, 0]
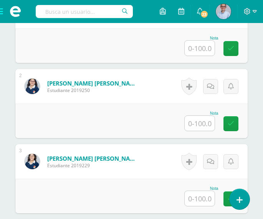
scroll to position [243, 0]
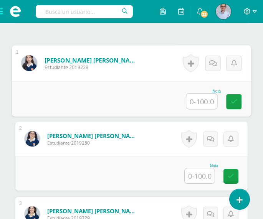
click at [200, 96] on input "text" at bounding box center [201, 101] width 31 height 15
type input "90"
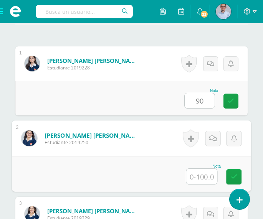
click at [200, 177] on input "text" at bounding box center [201, 176] width 31 height 15
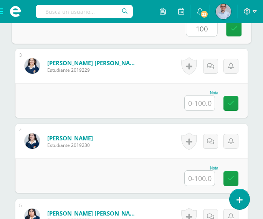
scroll to position [396, 0]
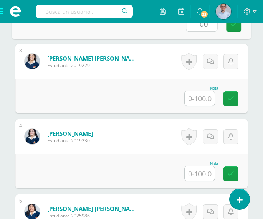
type input "100"
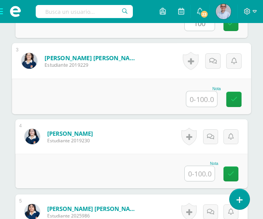
click at [197, 97] on input "text" at bounding box center [201, 98] width 31 height 15
type input "100"
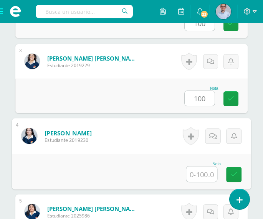
click at [204, 178] on input "text" at bounding box center [201, 173] width 31 height 15
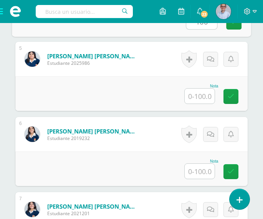
scroll to position [558, 0]
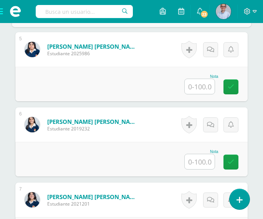
type input "100"
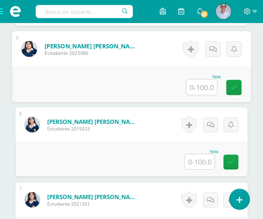
click at [197, 84] on input "text" at bounding box center [201, 86] width 31 height 15
type input "80"
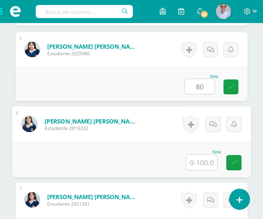
click at [197, 162] on input "text" at bounding box center [201, 161] width 31 height 15
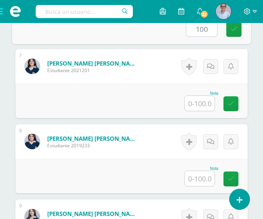
scroll to position [701, 0]
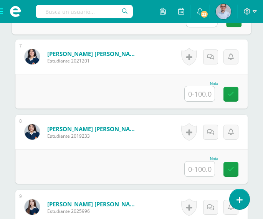
type input "100"
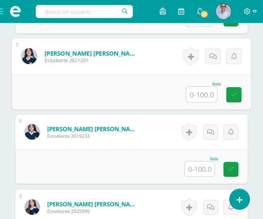
click at [202, 94] on input "text" at bounding box center [201, 94] width 31 height 15
type input "90"
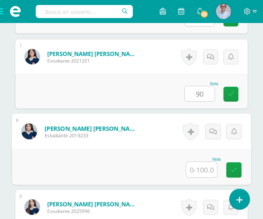
click at [201, 173] on input "text" at bounding box center [201, 169] width 31 height 15
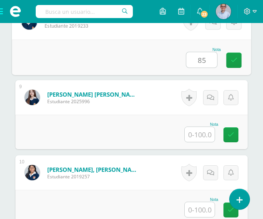
scroll to position [816, 0]
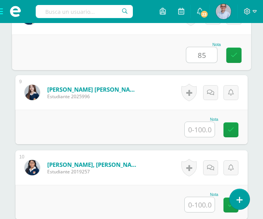
type input "85"
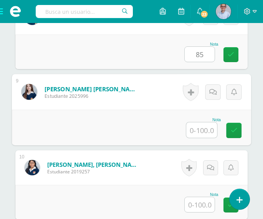
click at [200, 130] on input "text" at bounding box center [201, 129] width 31 height 15
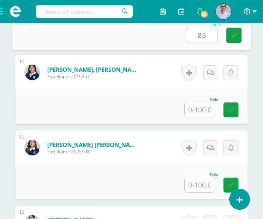
scroll to position [925, 0]
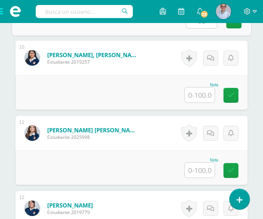
type input "85"
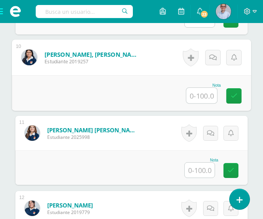
click at [198, 98] on input "text" at bounding box center [201, 95] width 31 height 15
type input "90"
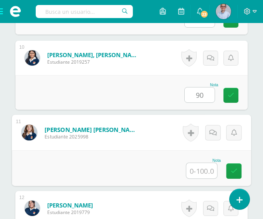
click at [200, 170] on input "text" at bounding box center [201, 170] width 31 height 15
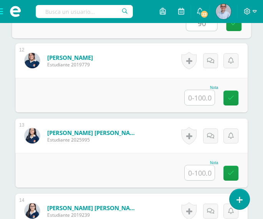
scroll to position [1078, 0]
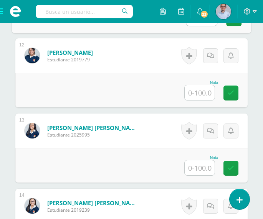
type input "90"
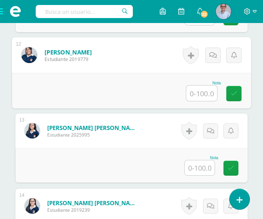
click at [204, 91] on input "text" at bounding box center [201, 92] width 31 height 15
type input "85"
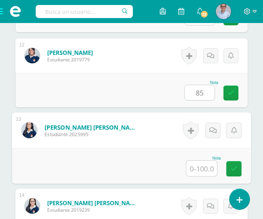
click at [198, 169] on input "text" at bounding box center [201, 168] width 31 height 15
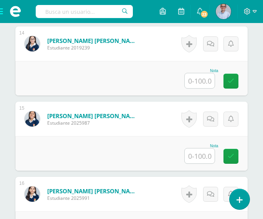
scroll to position [1245, 0]
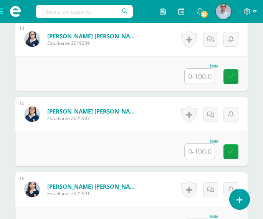
type input "95"
click at [200, 78] on input "text" at bounding box center [199, 76] width 30 height 15
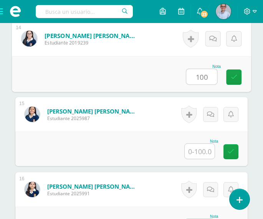
type input "100"
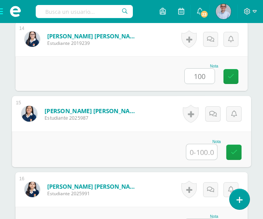
click at [205, 151] on input "text" at bounding box center [201, 151] width 31 height 15
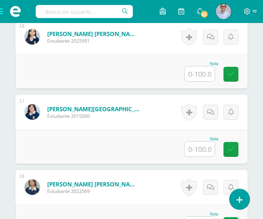
scroll to position [1407, 0]
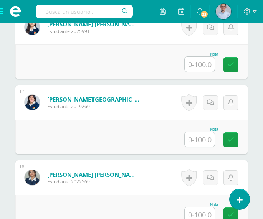
type input "98"
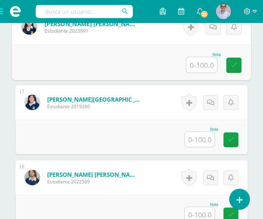
click at [196, 66] on input "text" at bounding box center [201, 64] width 31 height 15
type input "95"
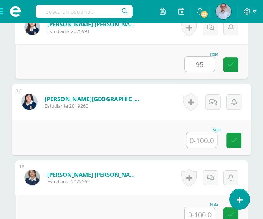
click at [204, 138] on input "text" at bounding box center [201, 139] width 31 height 15
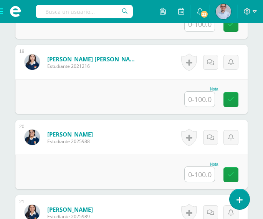
scroll to position [1602, 0]
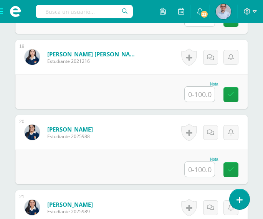
type input "85"
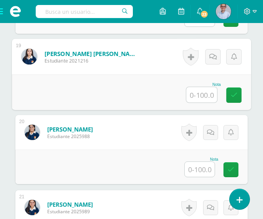
click at [205, 97] on input "text" at bounding box center [201, 94] width 31 height 15
type input "95"
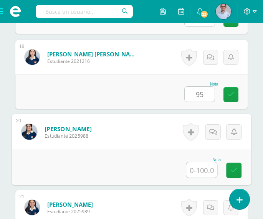
click at [199, 168] on input "text" at bounding box center [201, 169] width 31 height 15
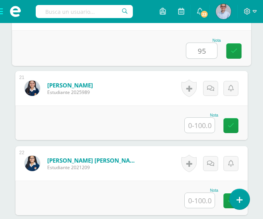
scroll to position [1745, 0]
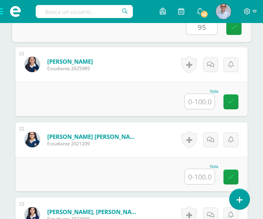
type input "95"
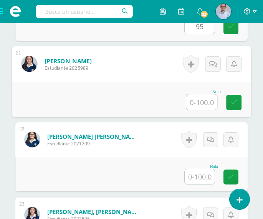
click at [204, 102] on input "text" at bounding box center [201, 101] width 31 height 15
type input "100"
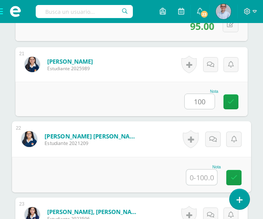
click at [205, 179] on input "text" at bounding box center [201, 176] width 31 height 15
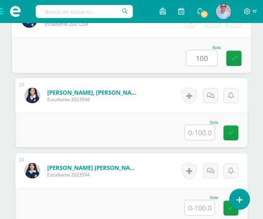
scroll to position [1874, 0]
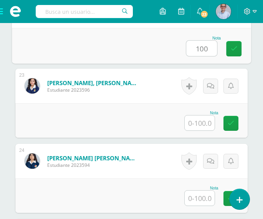
type input "100"
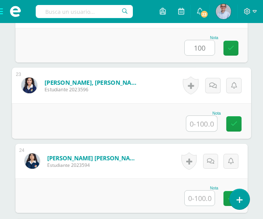
click at [201, 124] on input "text" at bounding box center [201, 123] width 31 height 15
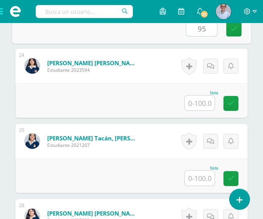
scroll to position [1979, 0]
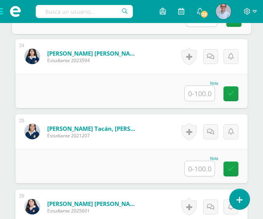
type input "95"
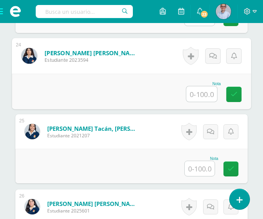
click at [199, 93] on input "text" at bounding box center [201, 93] width 31 height 15
type input "90"
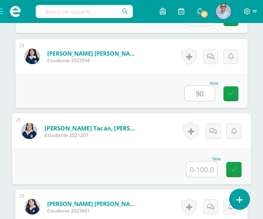
click at [206, 165] on input "text" at bounding box center [201, 168] width 31 height 15
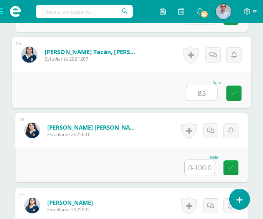
scroll to position [2070, 0]
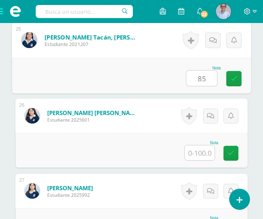
type input "85"
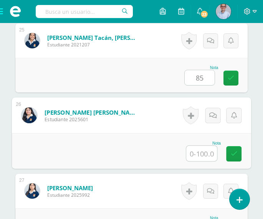
click at [196, 153] on input "text" at bounding box center [201, 153] width 31 height 15
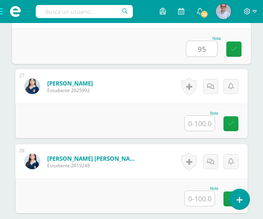
scroll to position [2179, 0]
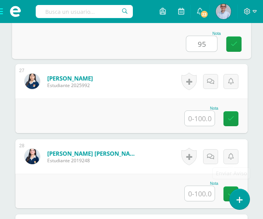
type input "95"
click at [202, 117] on input "text" at bounding box center [199, 118] width 30 height 15
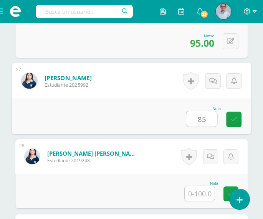
type input "8"
type input "100"
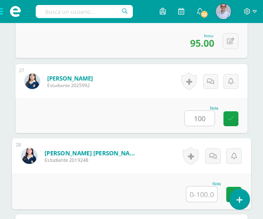
click at [204, 197] on input "text" at bounding box center [201, 193] width 31 height 15
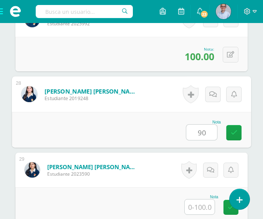
scroll to position [2270, 0]
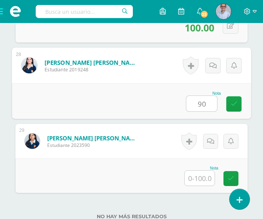
type input "90"
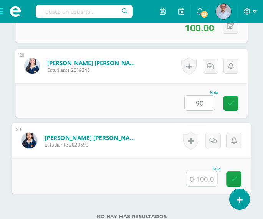
click at [201, 179] on input "text" at bounding box center [201, 178] width 31 height 15
type input "95"
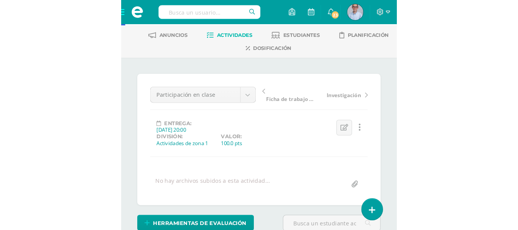
scroll to position [0, 0]
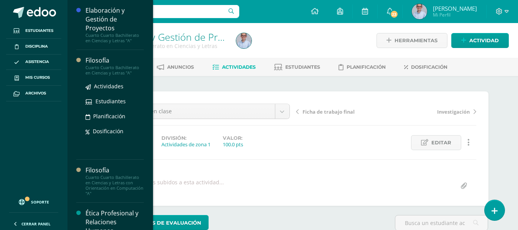
click at [106, 68] on div "Cuarto Cuarto Bachillerato en Ciencias y Letras "A"" at bounding box center [114, 70] width 58 height 11
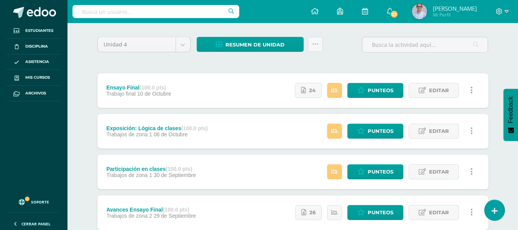
scroll to position [57, 0]
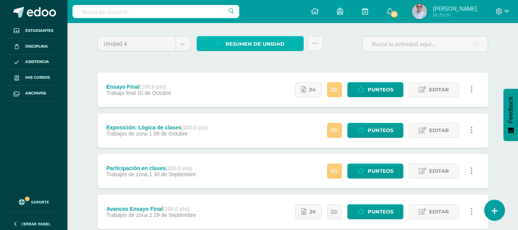
click at [237, 45] on span "Resumen de unidad" at bounding box center [254, 44] width 59 height 14
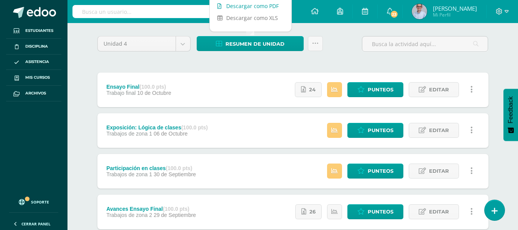
click at [250, 3] on link "Descargar como PDF" at bounding box center [251, 6] width 82 height 12
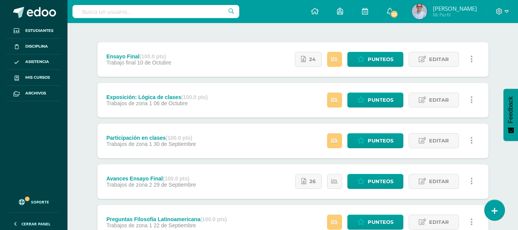
scroll to position [88, 0]
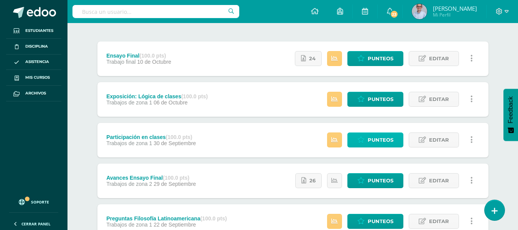
click at [368, 143] on link "Punteos" at bounding box center [375, 139] width 56 height 15
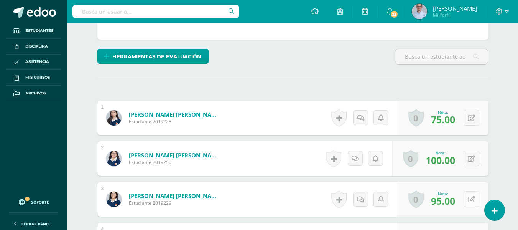
scroll to position [166, 0]
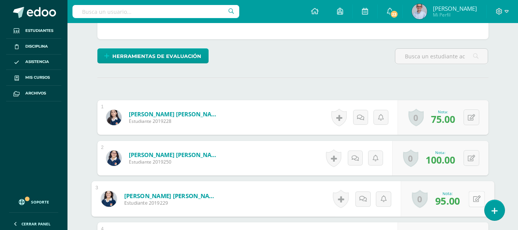
click at [471, 201] on button at bounding box center [476, 199] width 16 height 16
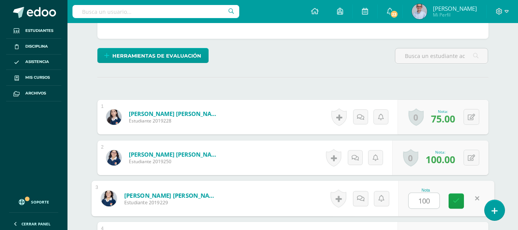
type input "100"
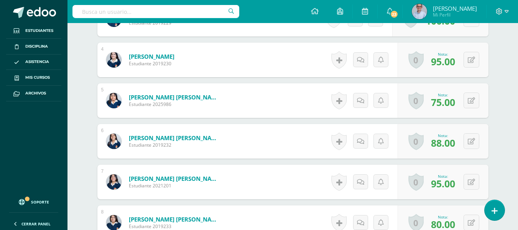
scroll to position [348, 0]
